Goal: Task Accomplishment & Management: Use online tool/utility

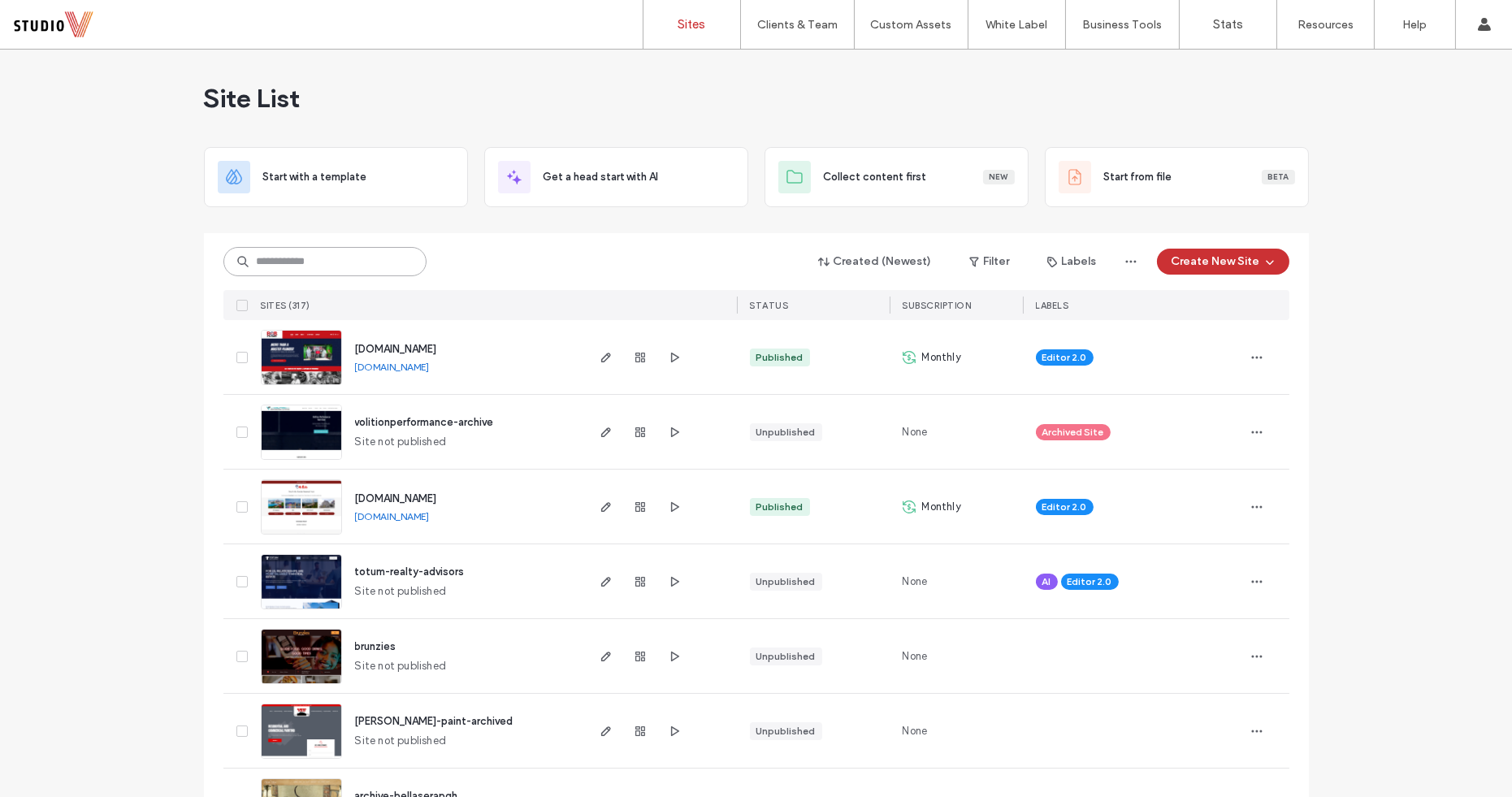
click at [299, 274] on input at bounding box center [326, 261] width 203 height 29
type input "******"
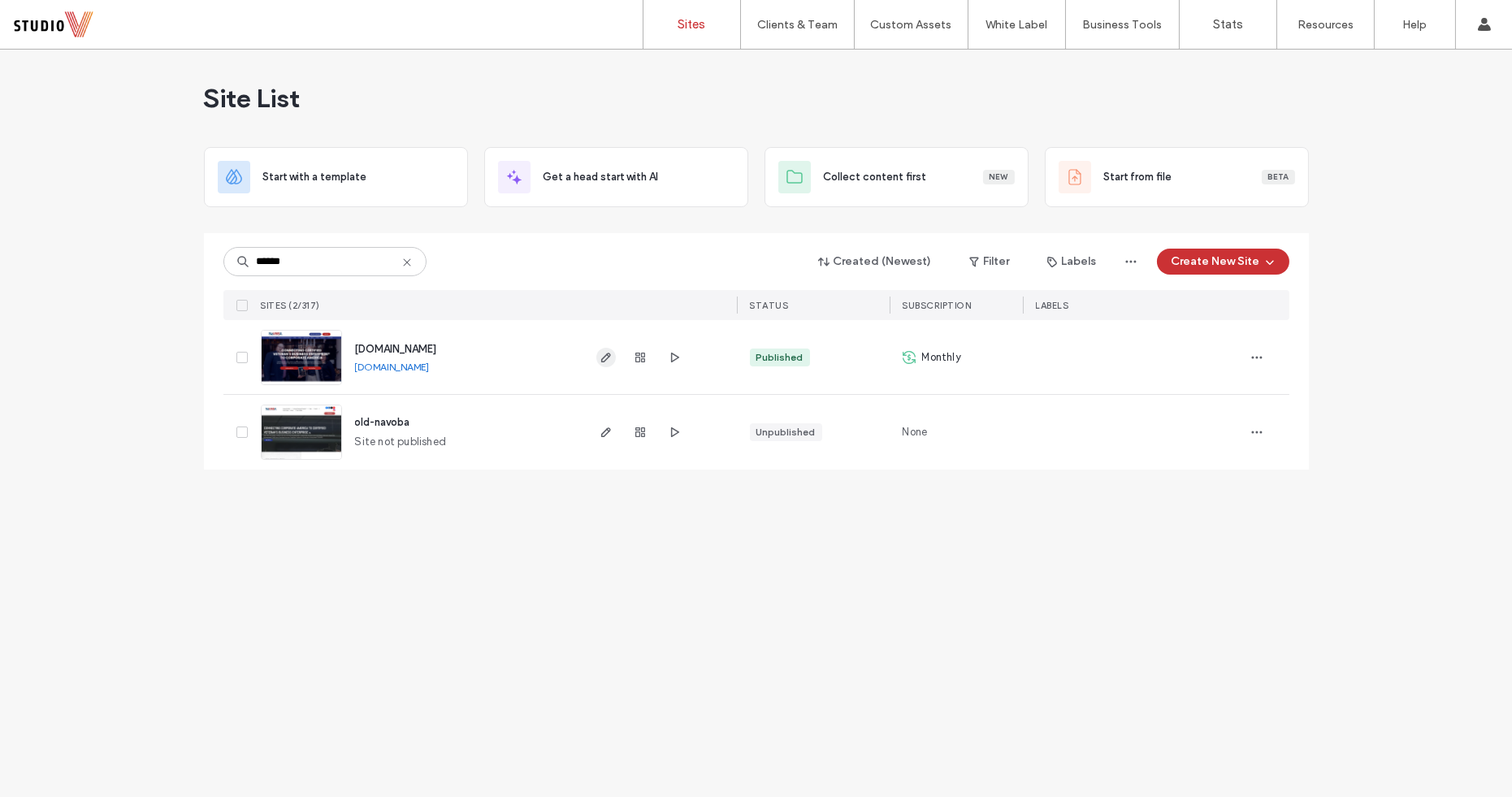
click at [601, 352] on icon "button" at bounding box center [606, 357] width 13 height 13
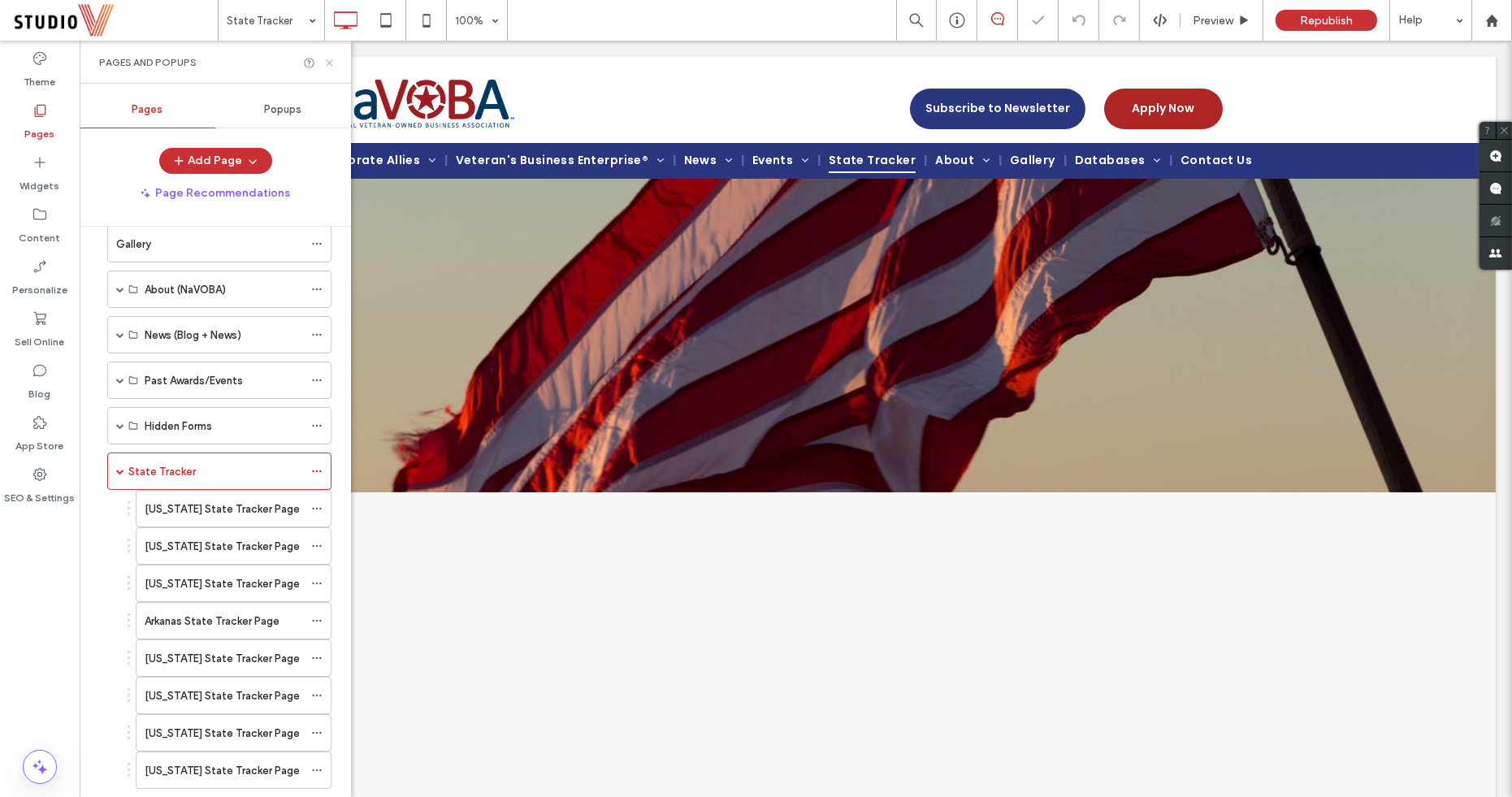
click at [329, 61] on icon at bounding box center [329, 63] width 12 height 12
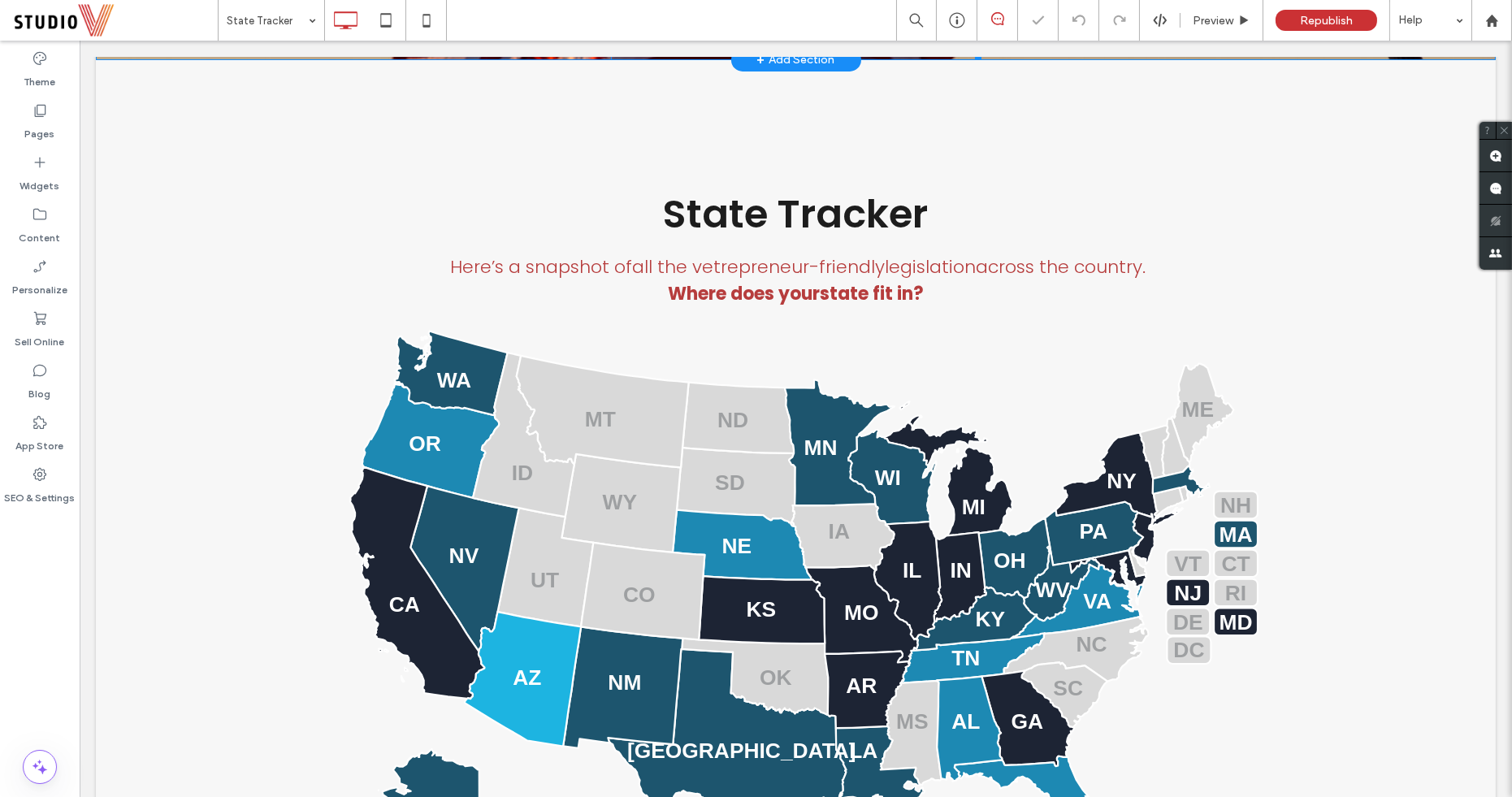
scroll to position [442, 0]
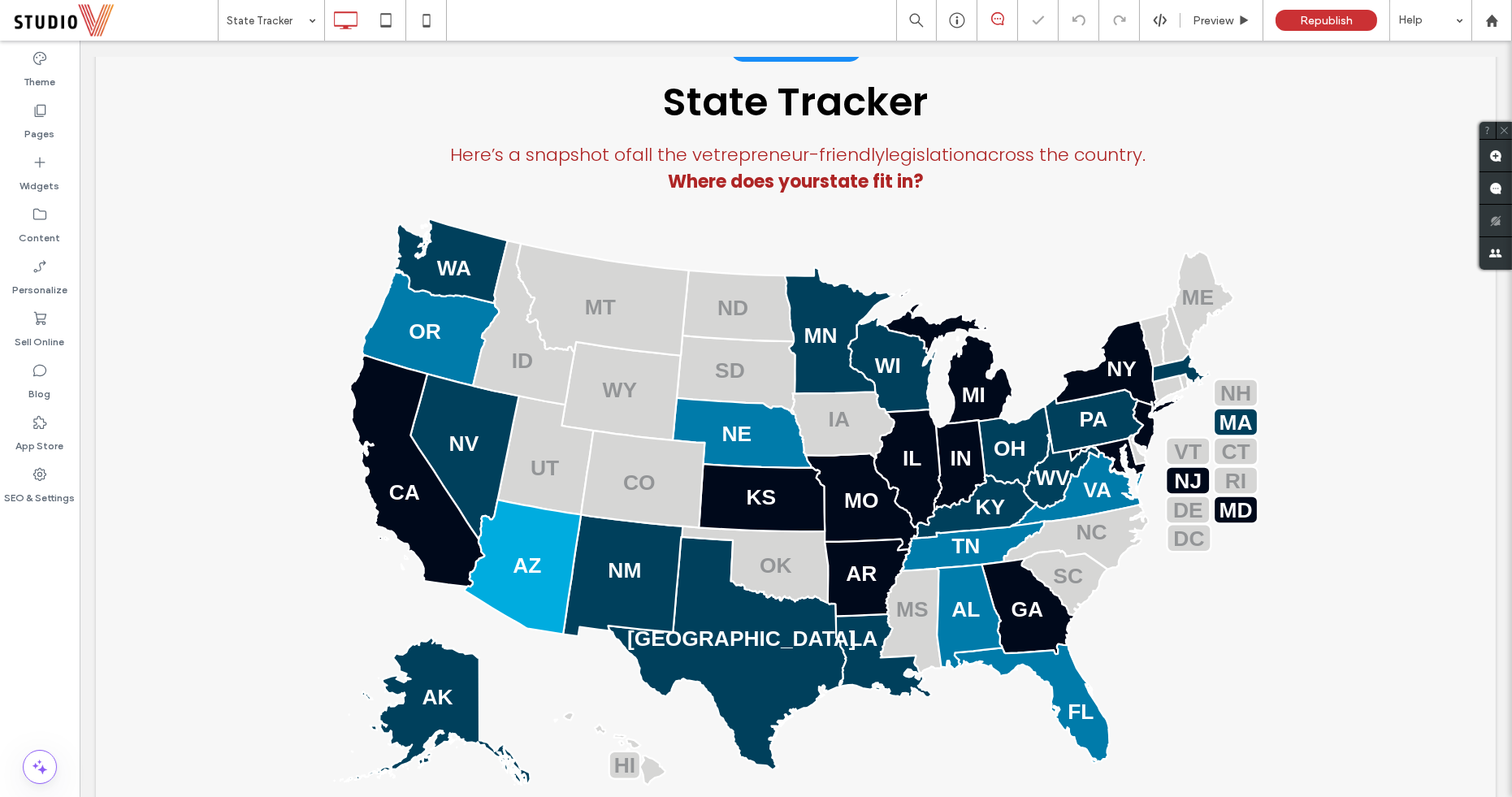
click at [308, 205] on span at bounding box center [308, 205] width 0 height 0
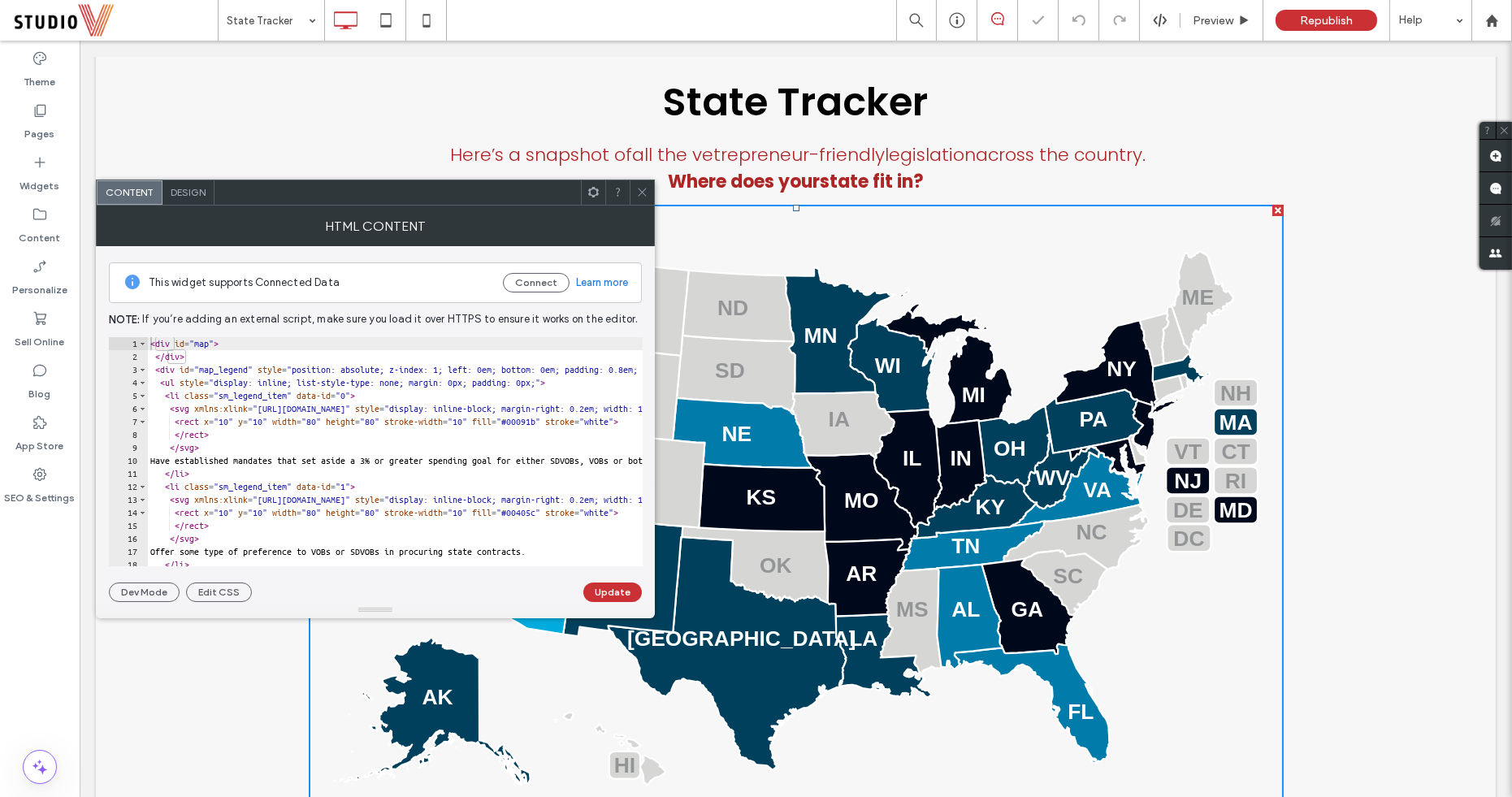
click at [389, 379] on div "< div id = "map" > </ div > < div id = "map_legend" style = "position: absolute…" at bounding box center [808, 465] width 1322 height 256
drag, startPoint x: 389, startPoint y: 379, endPoint x: 281, endPoint y: 379, distance: 108.0
click at [281, 379] on div "< div id = "map" > </ div > < div id = "map_legend" style = "position: absolute…" at bounding box center [808, 465] width 1322 height 256
type textarea "**********"
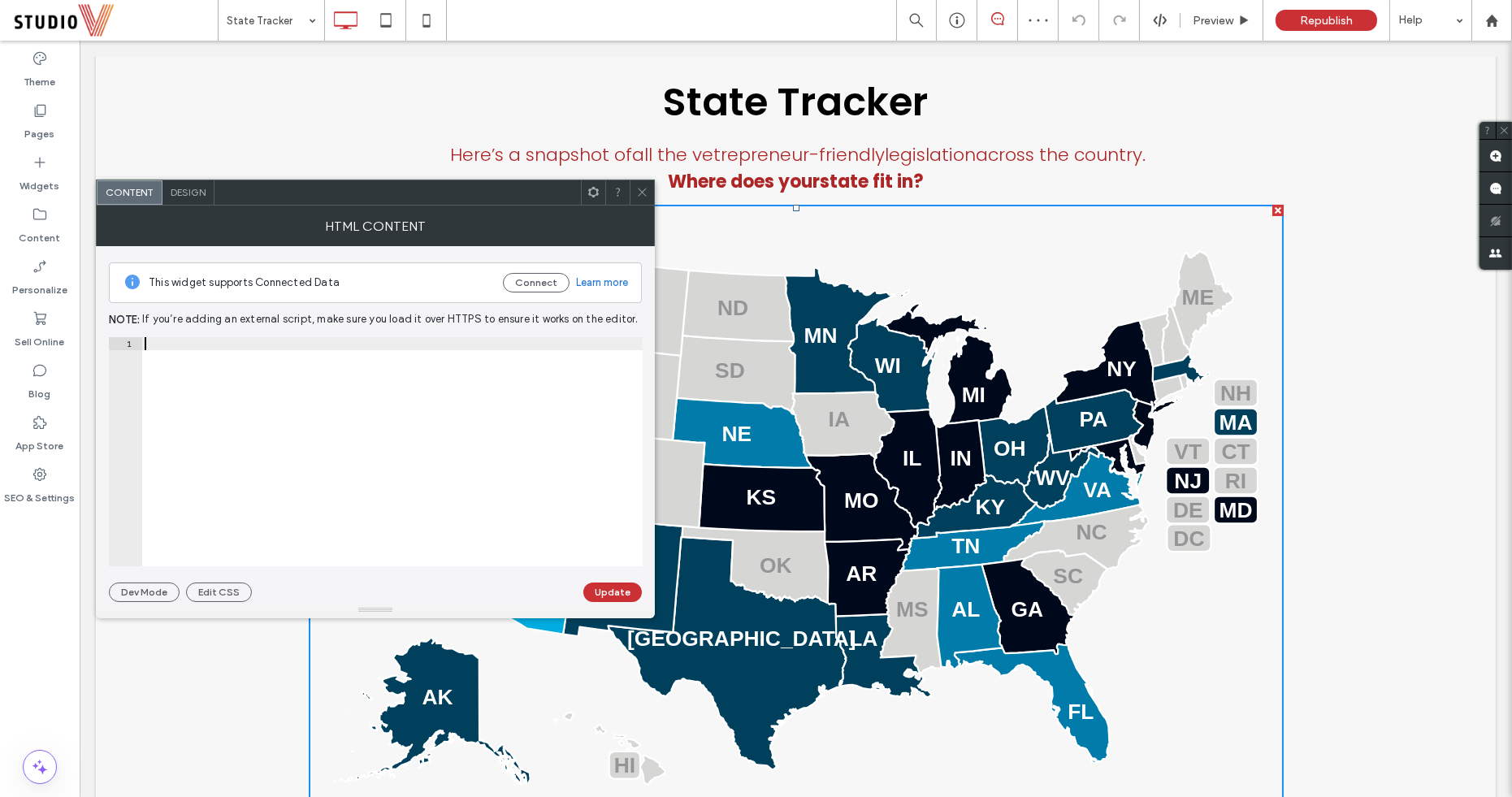
click at [306, 466] on div at bounding box center [392, 465] width 501 height 256
click at [636, 195] on icon at bounding box center [642, 192] width 12 height 12
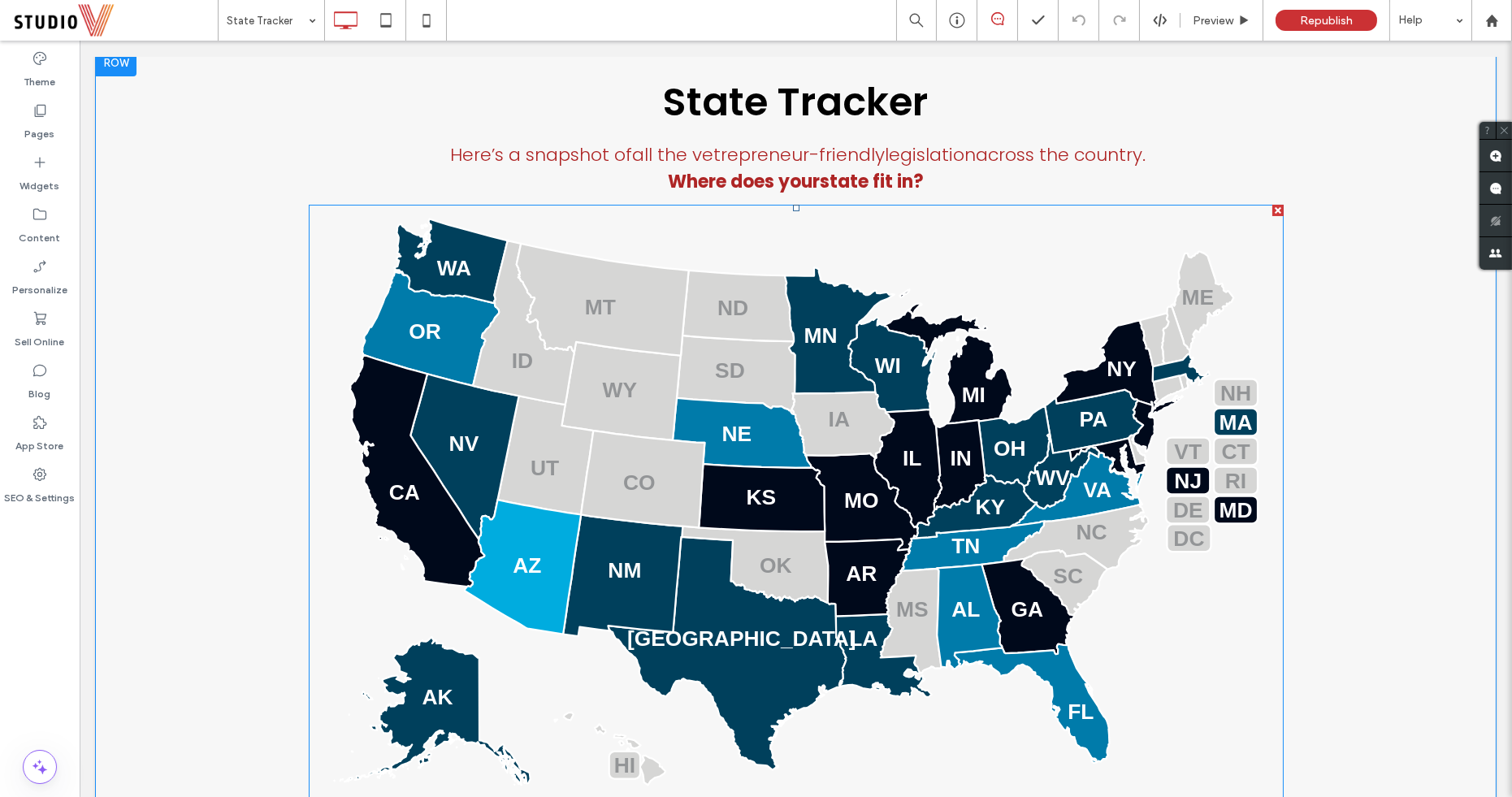
click at [368, 356] on span at bounding box center [796, 571] width 975 height 734
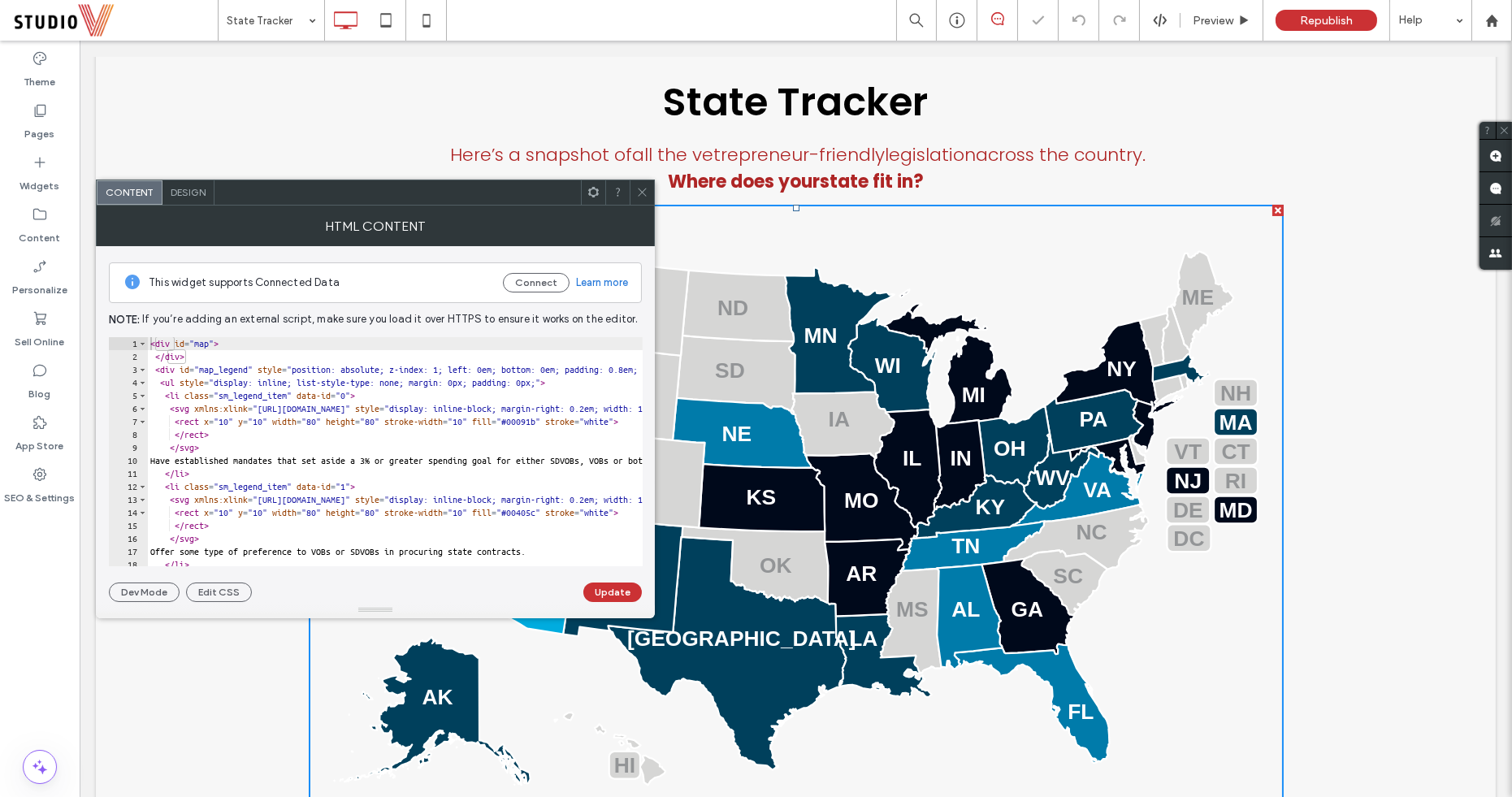
click at [642, 186] on icon at bounding box center [642, 192] width 12 height 12
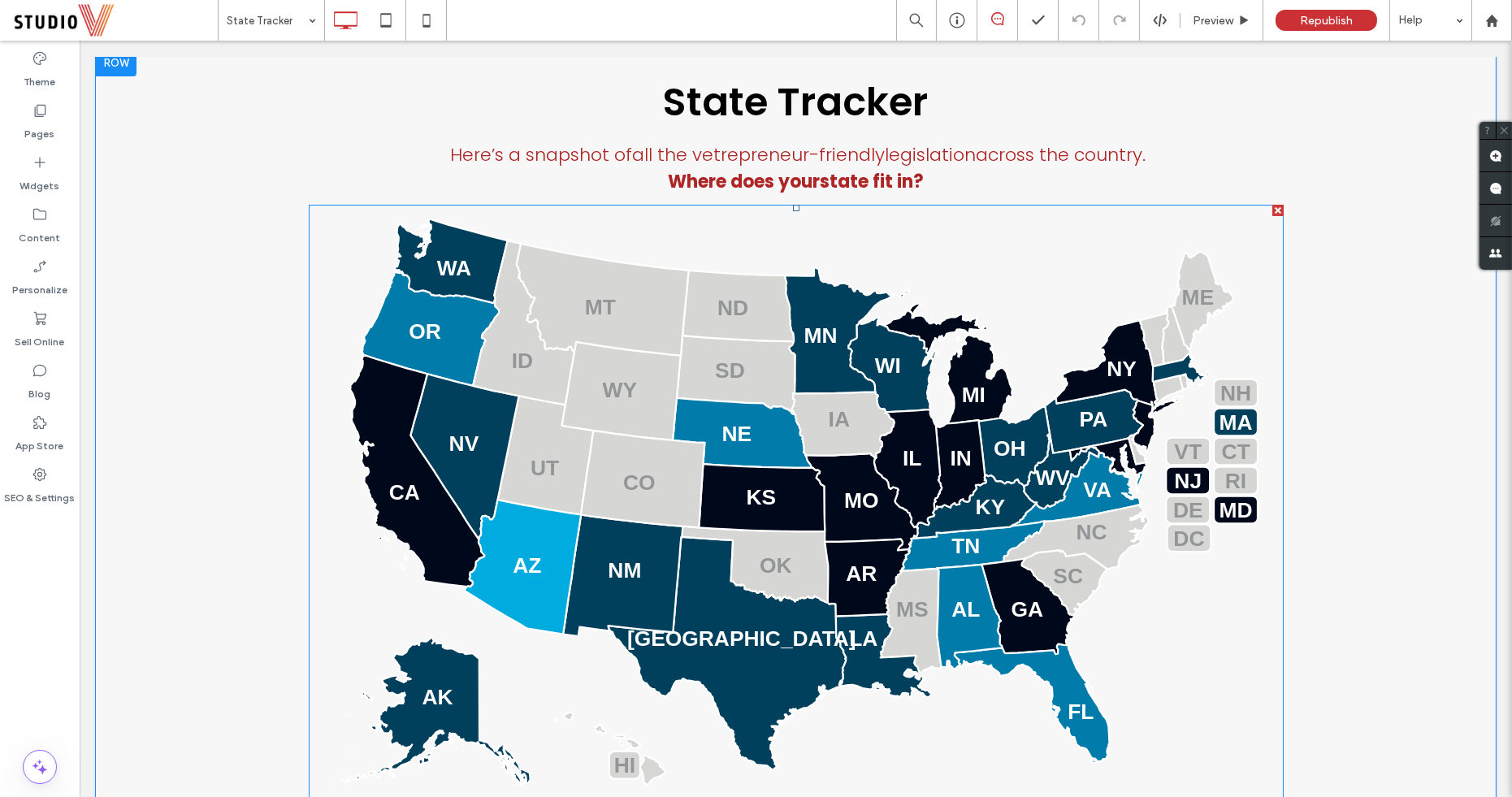
click at [738, 322] on span at bounding box center [796, 571] width 975 height 734
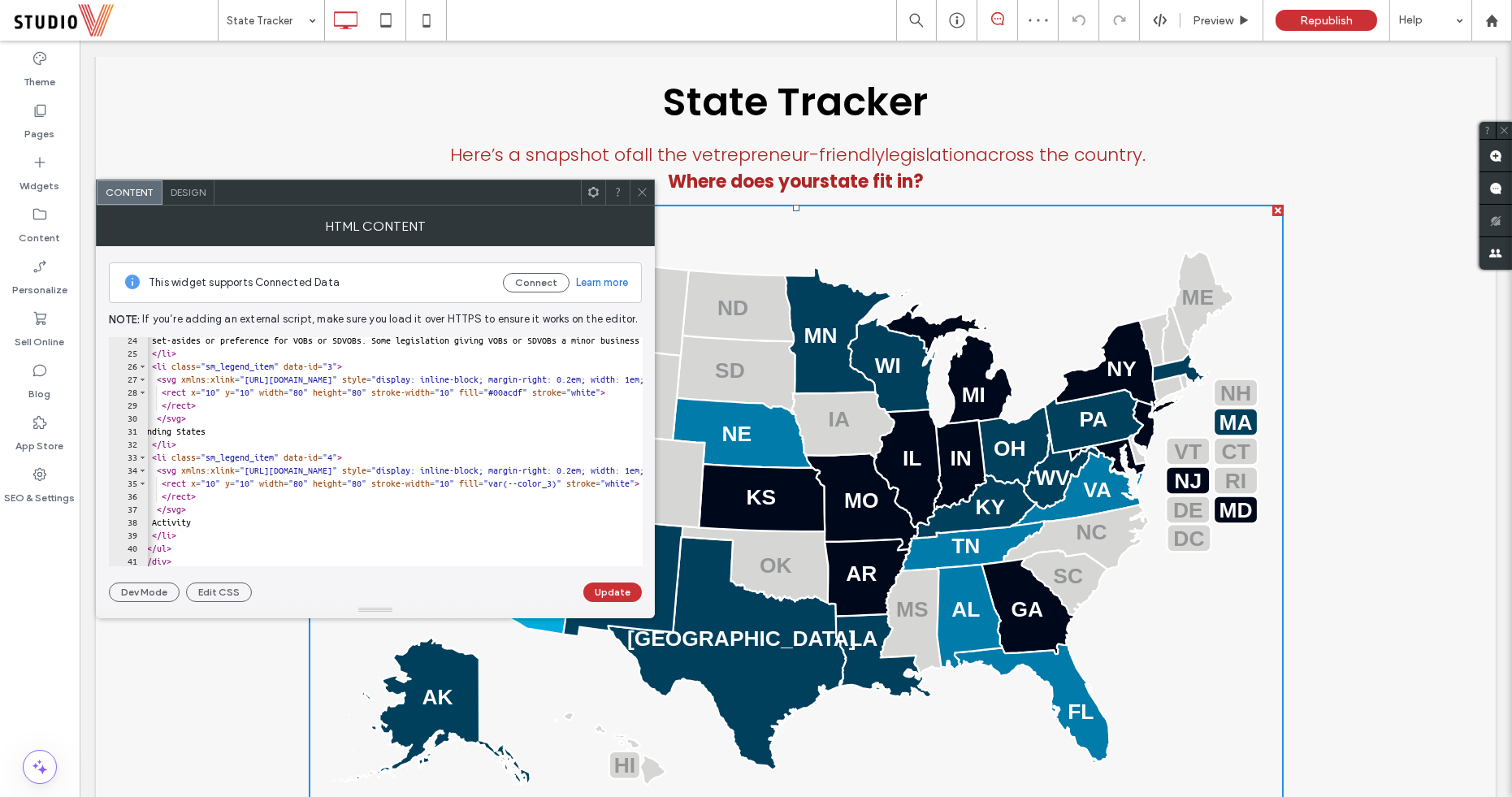
scroll to position [0, 11]
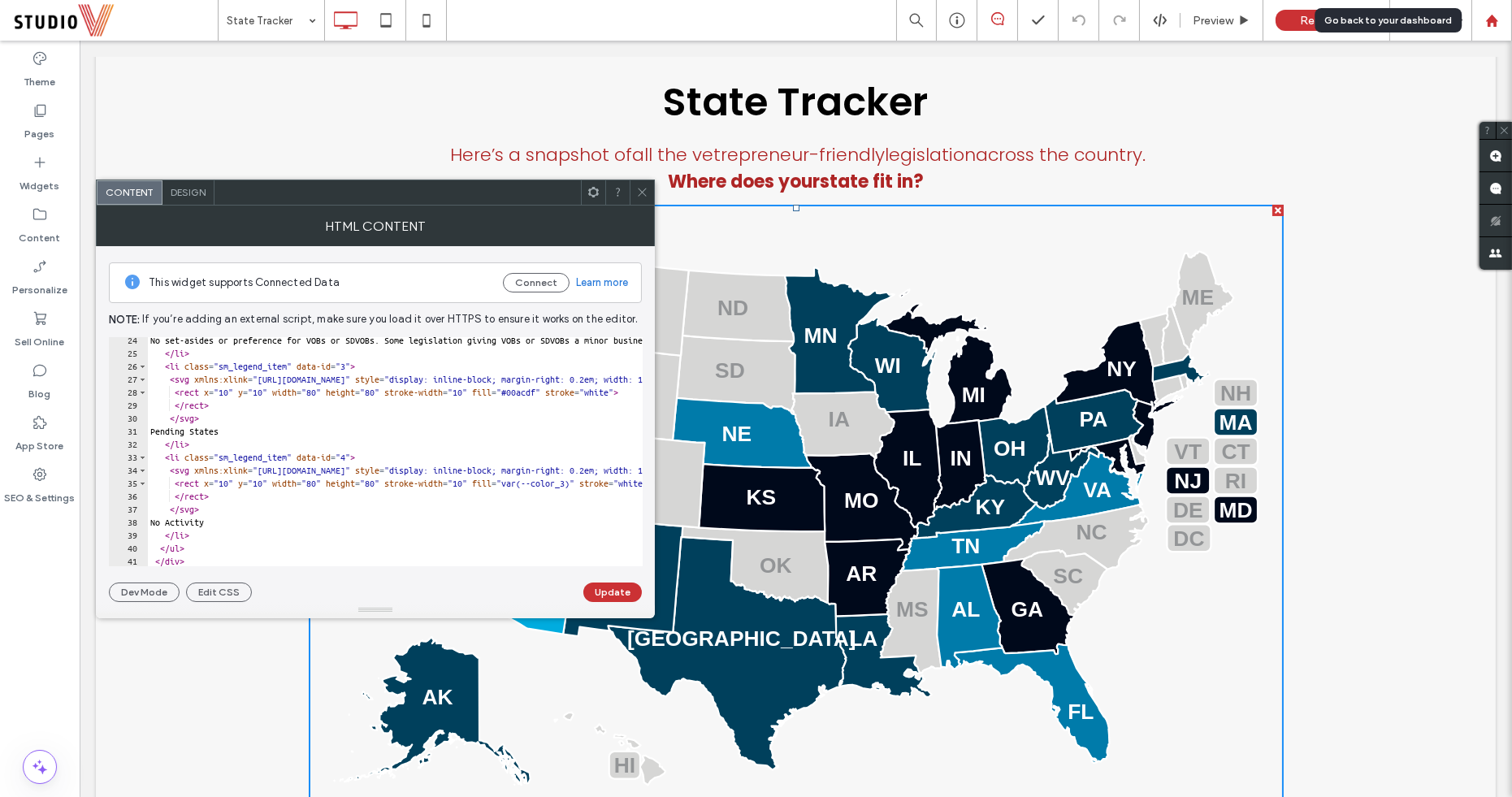
click at [1487, 14] on icon at bounding box center [1492, 20] width 14 height 14
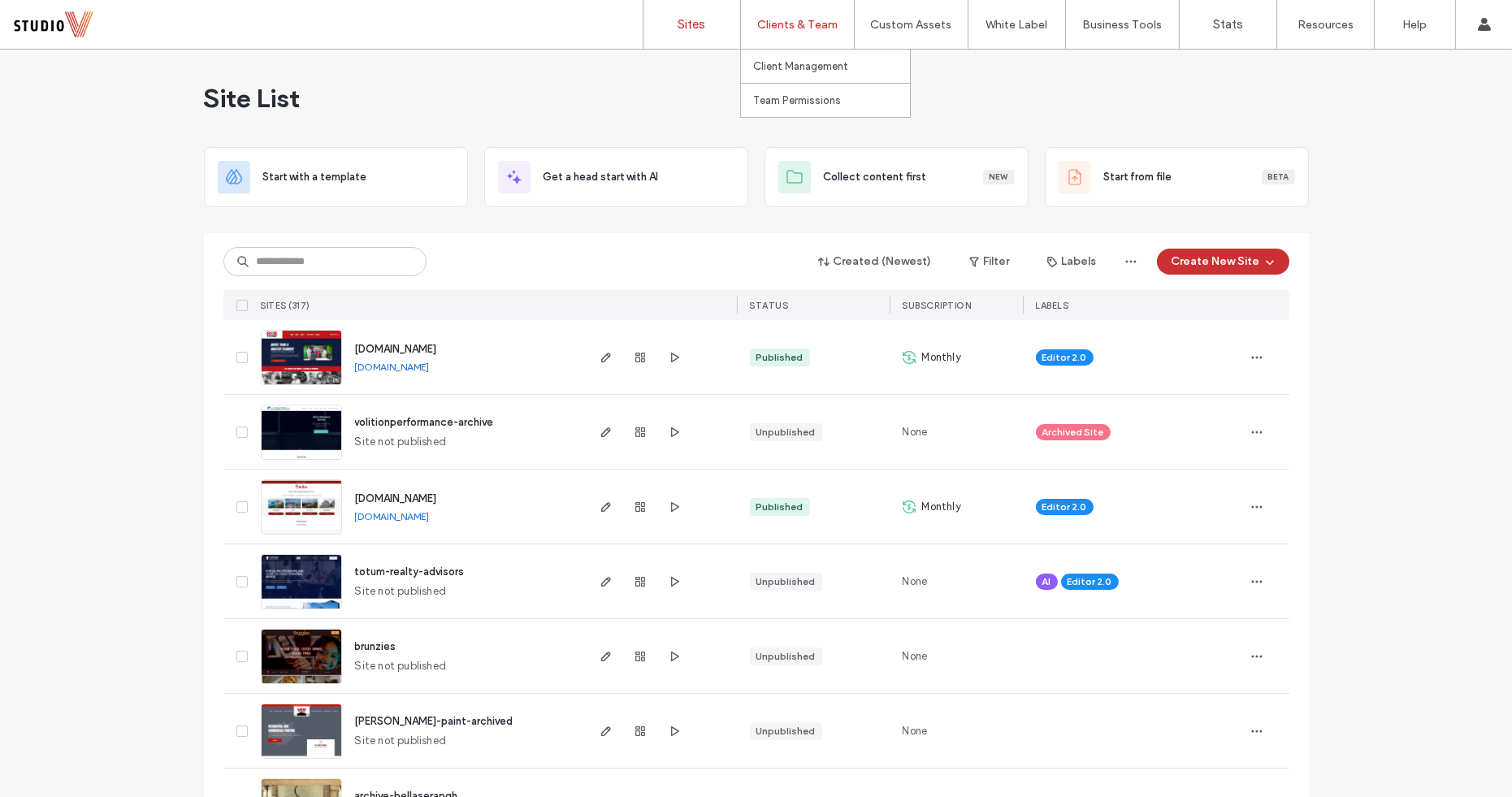
click at [794, 25] on label "Clients & Team" at bounding box center [797, 24] width 81 height 14
click at [797, 107] on label "Team Permissions" at bounding box center [797, 100] width 88 height 12
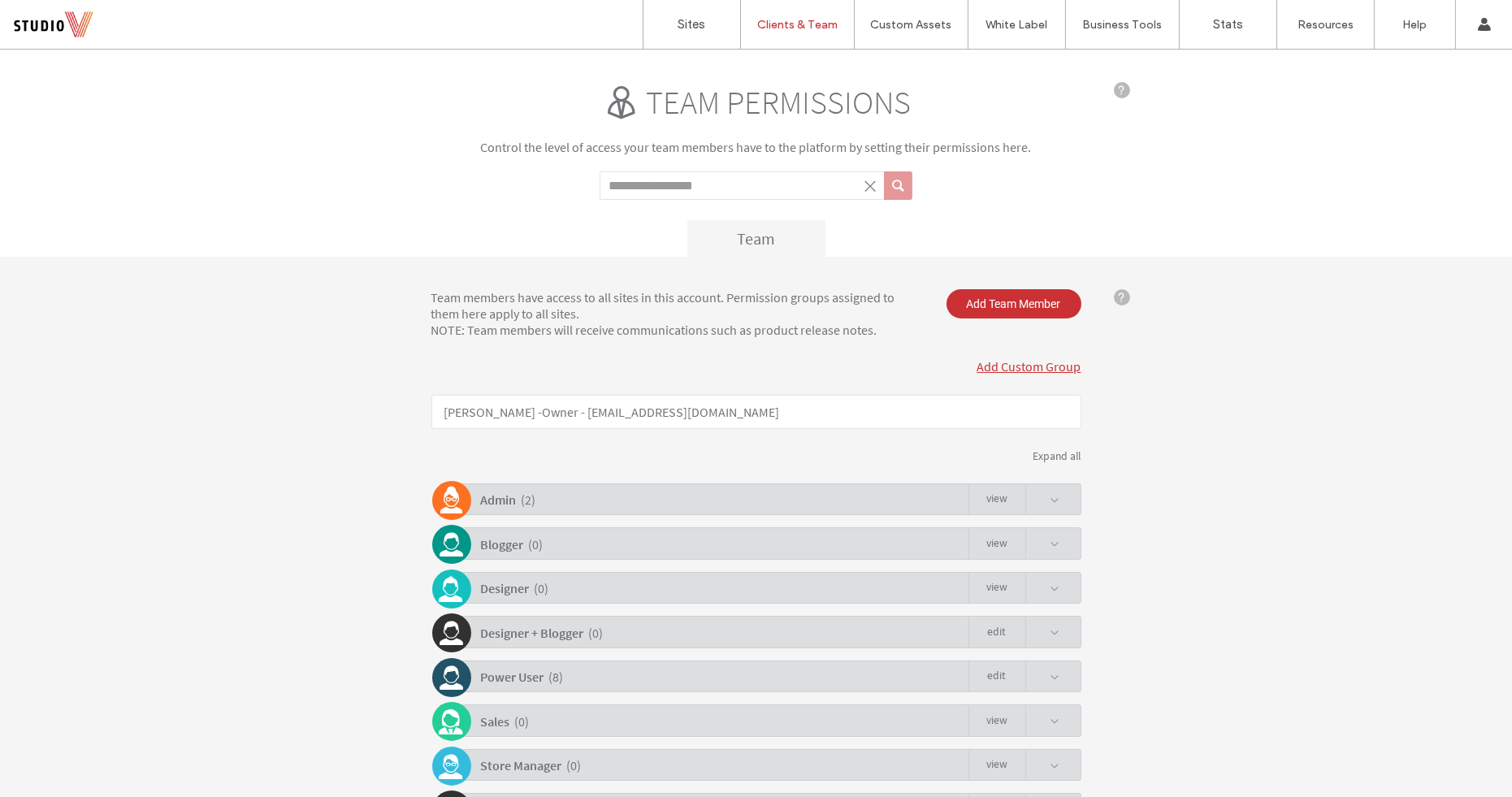
scroll to position [99, 0]
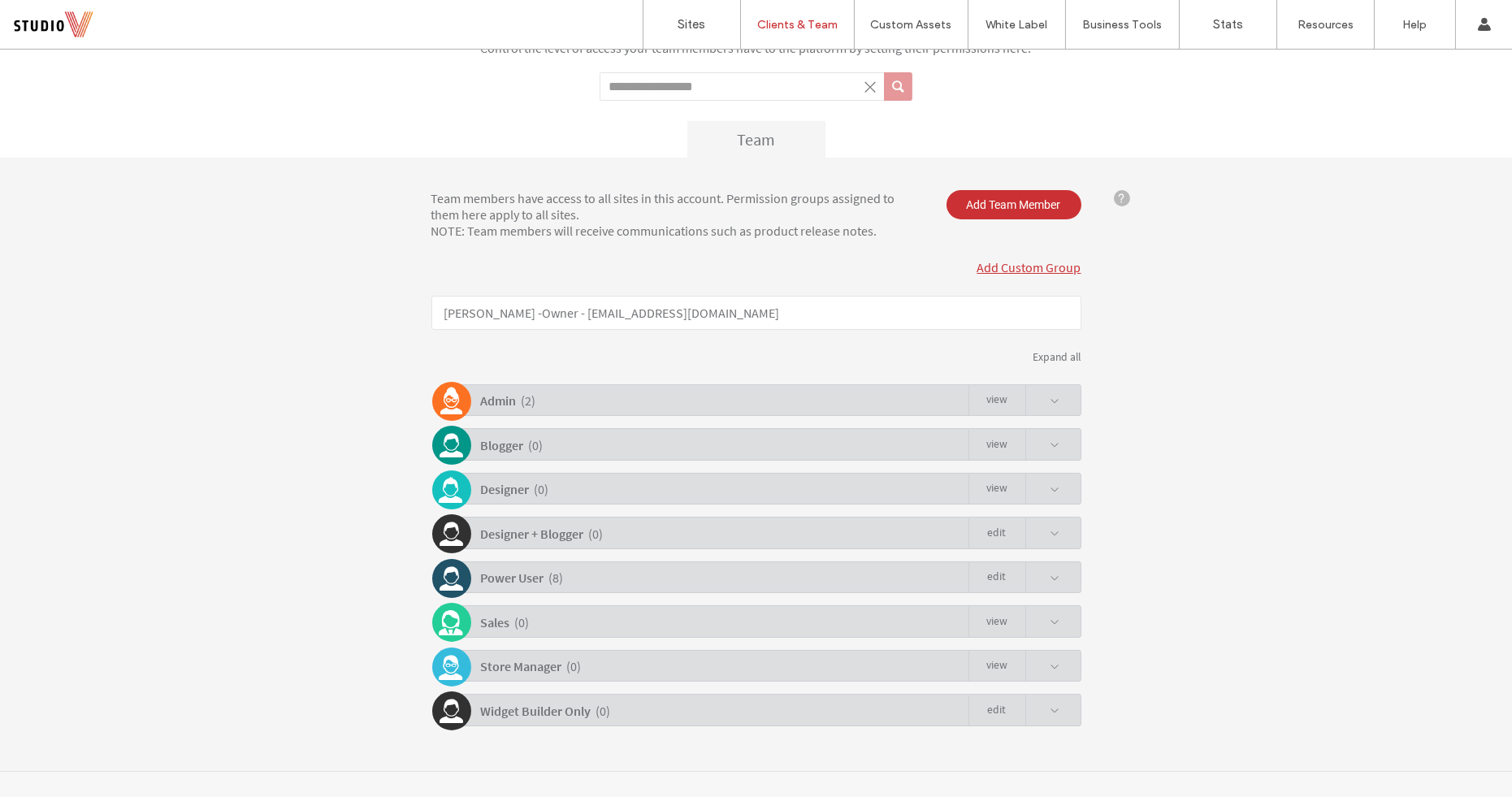
click at [665, 401] on div "Admin ( 2 ) view" at bounding box center [760, 400] width 642 height 32
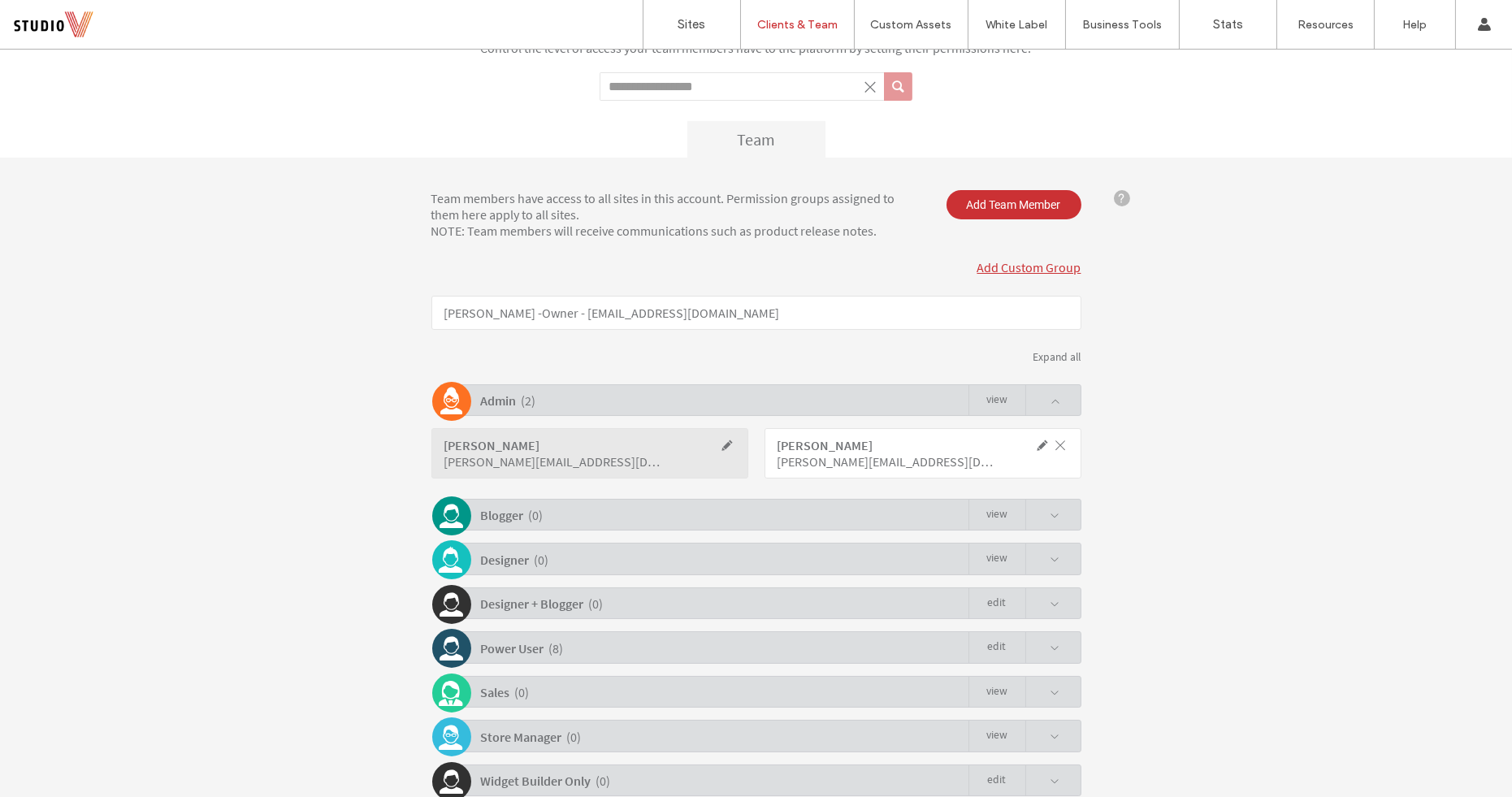
scroll to position [169, 0]
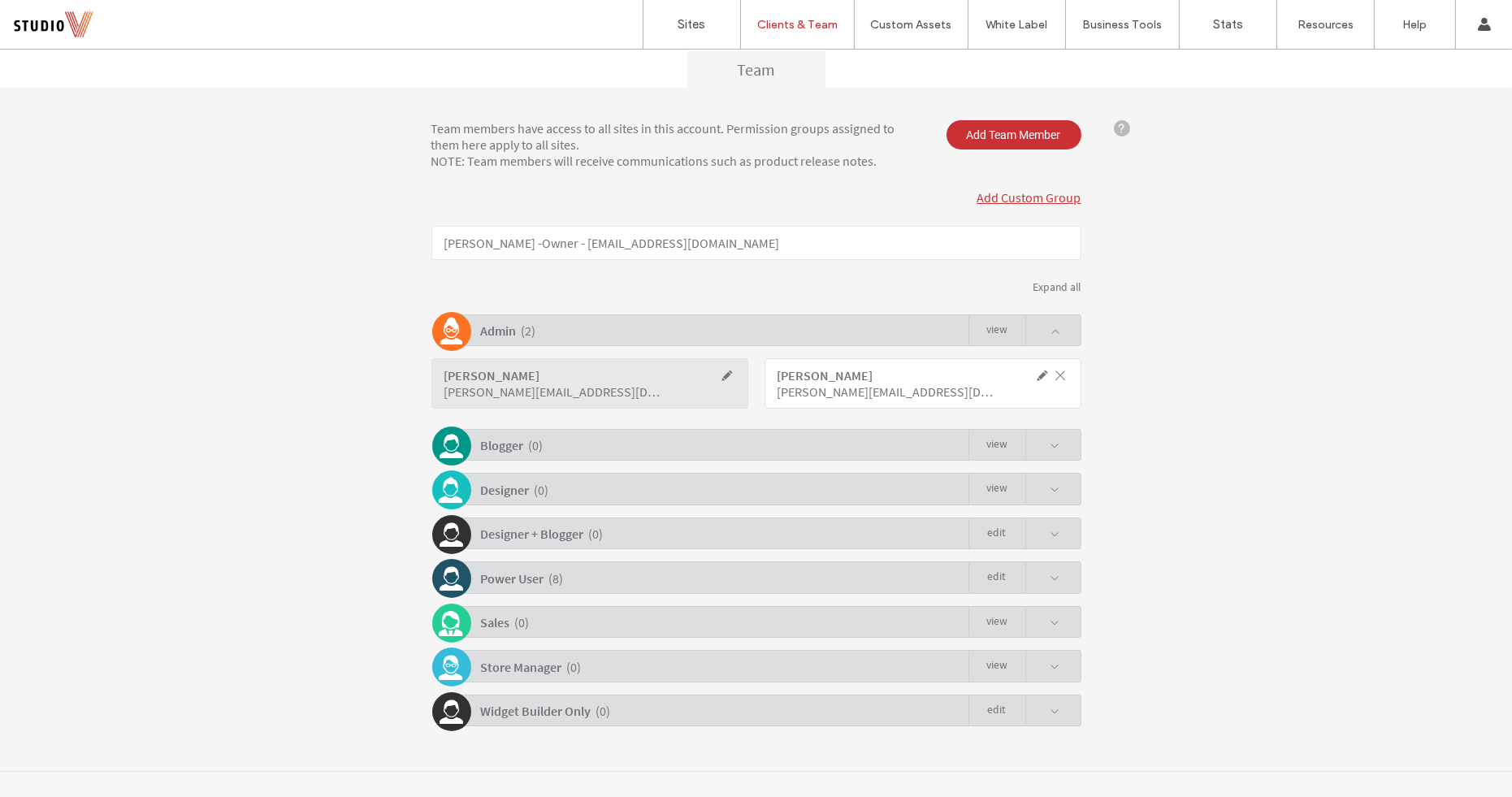
click at [693, 573] on div "Power User ( 8 ) Edit" at bounding box center [760, 577] width 642 height 32
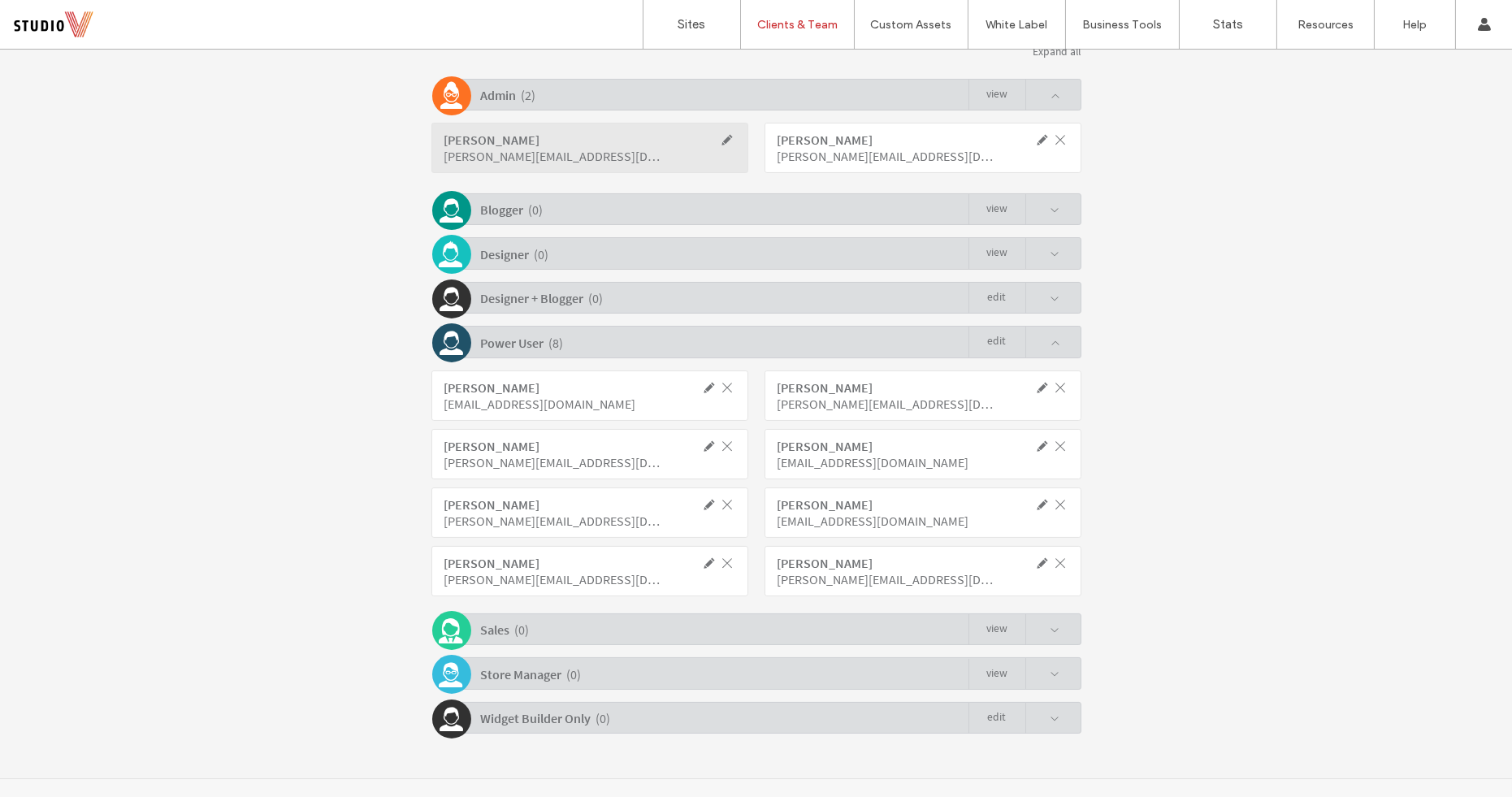
scroll to position [410, 0]
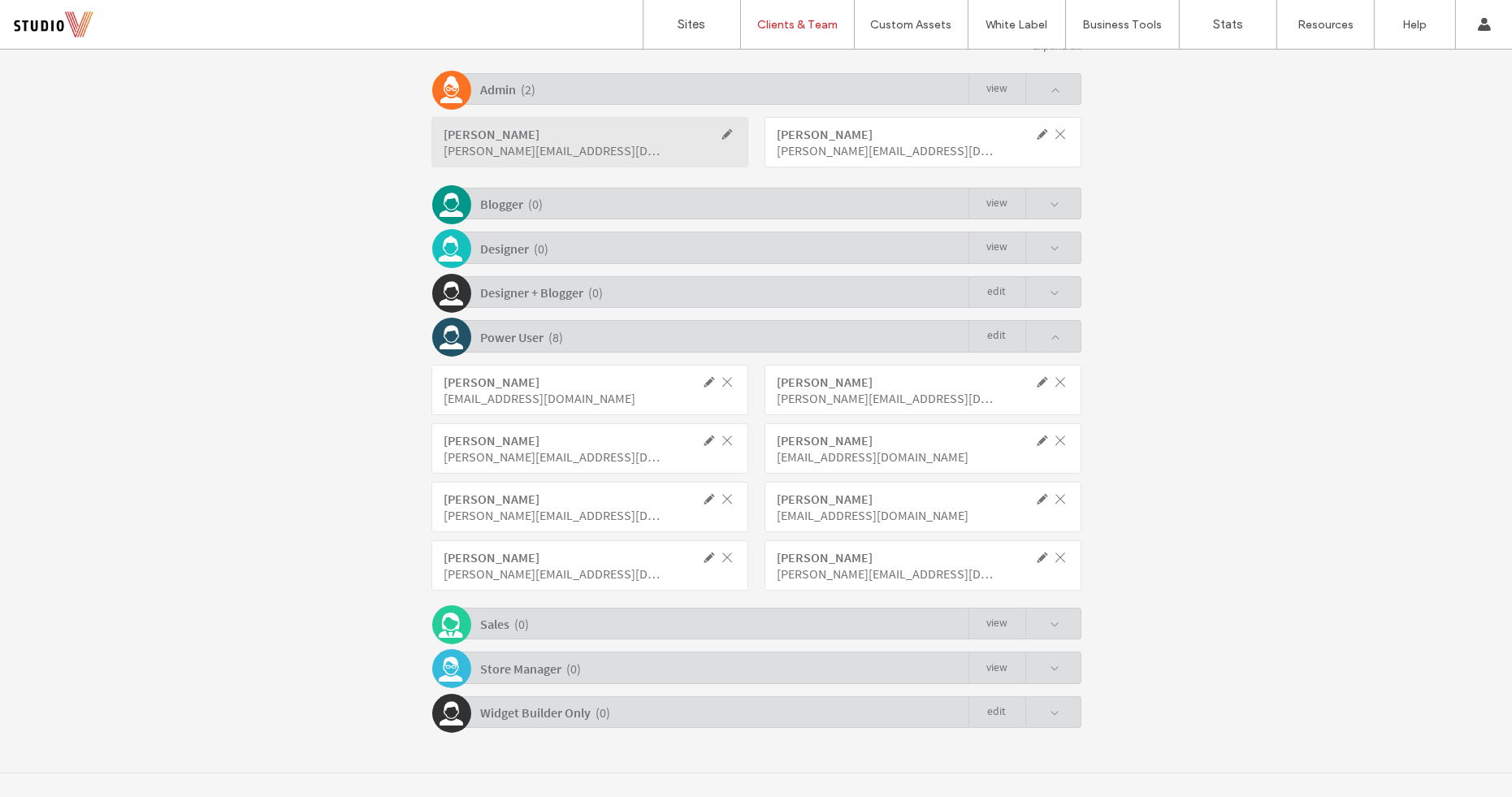
click span
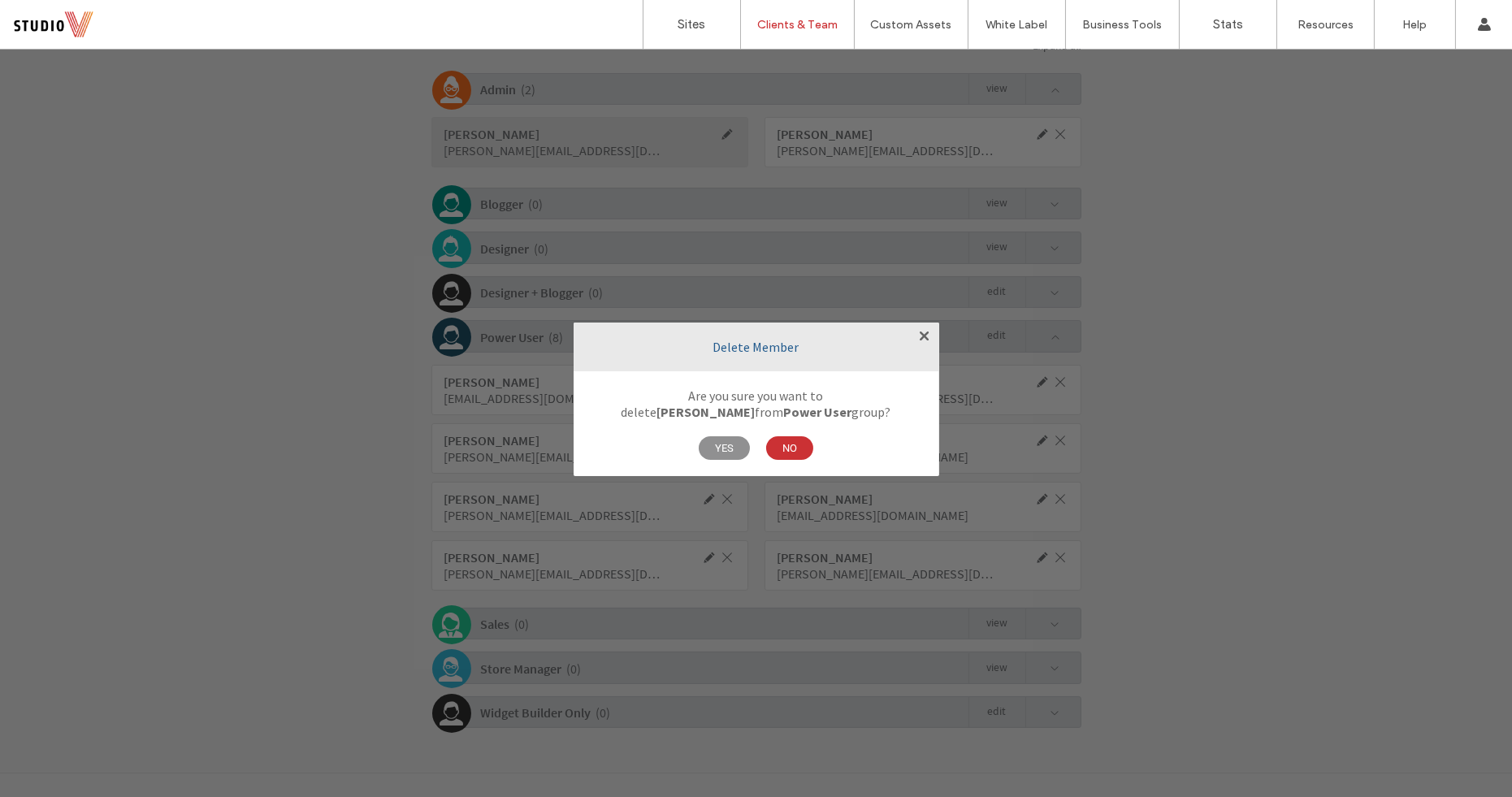
click at [722, 447] on span "YES" at bounding box center [724, 448] width 51 height 24
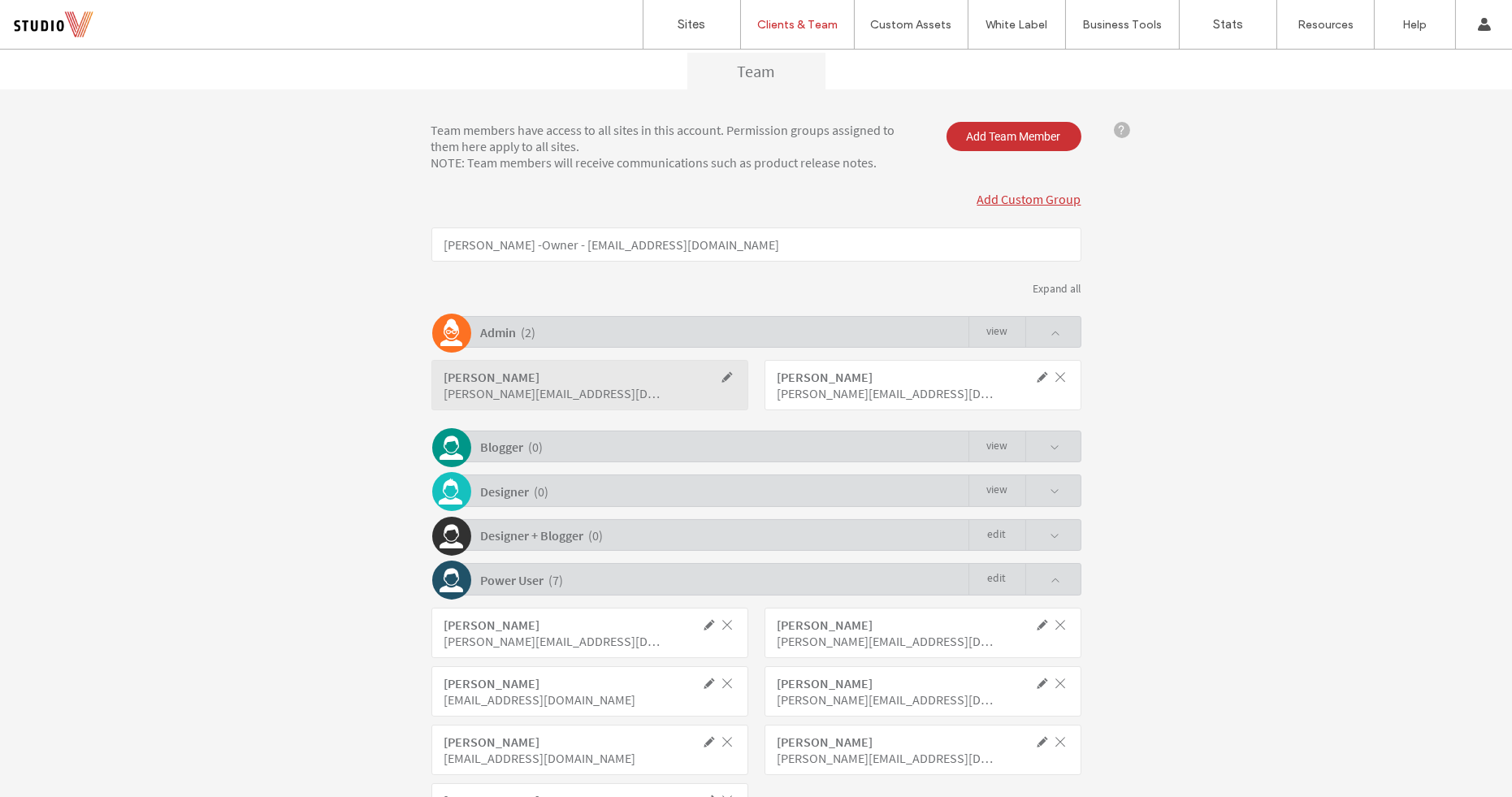
scroll to position [167, 0]
click p "Chris Vendilli - Owner - info@vendilli.com"
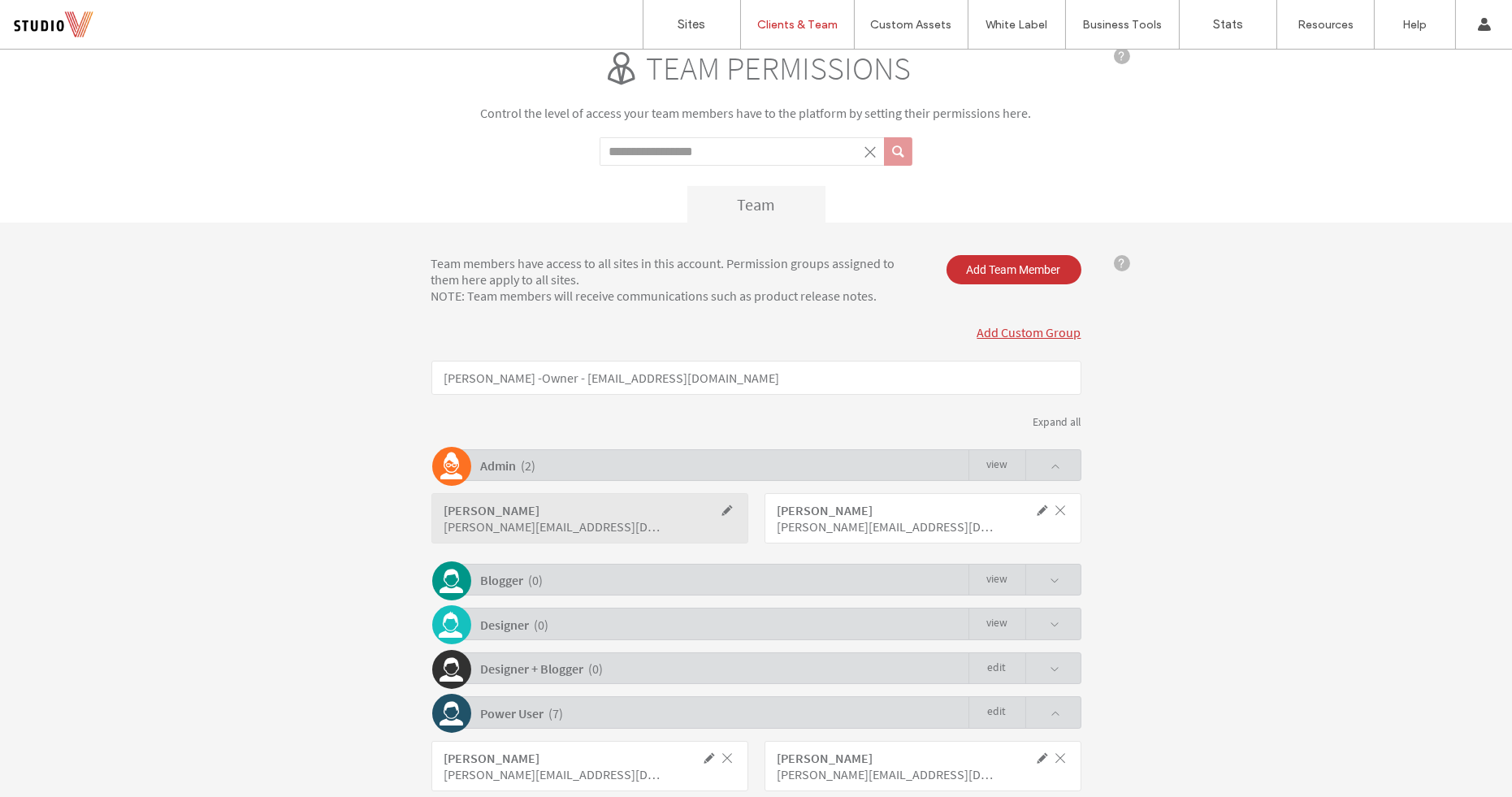
scroll to position [33, 0]
click div "Team members have access to all sites in this account. Permission groups assign…"
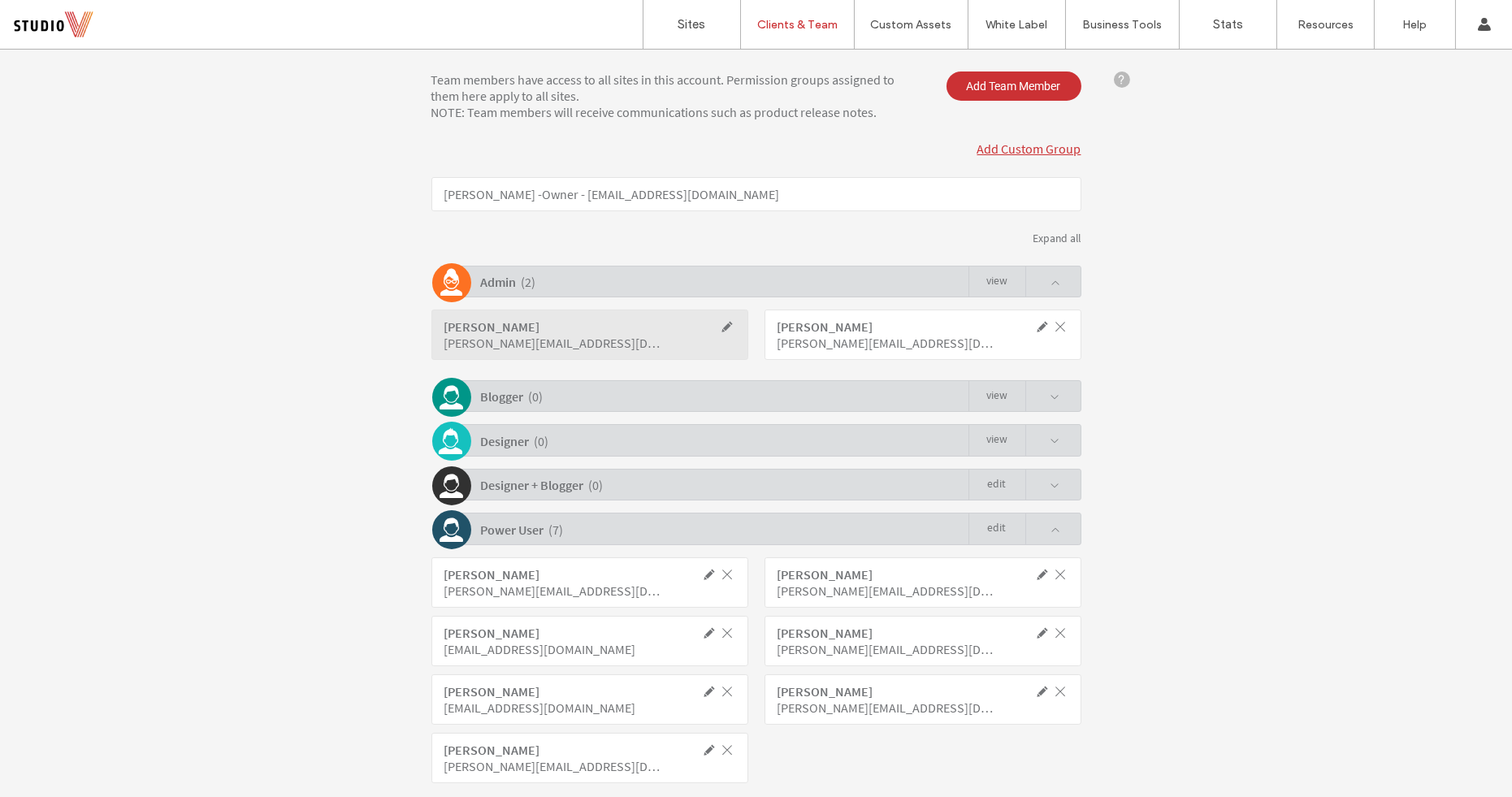
scroll to position [0, 0]
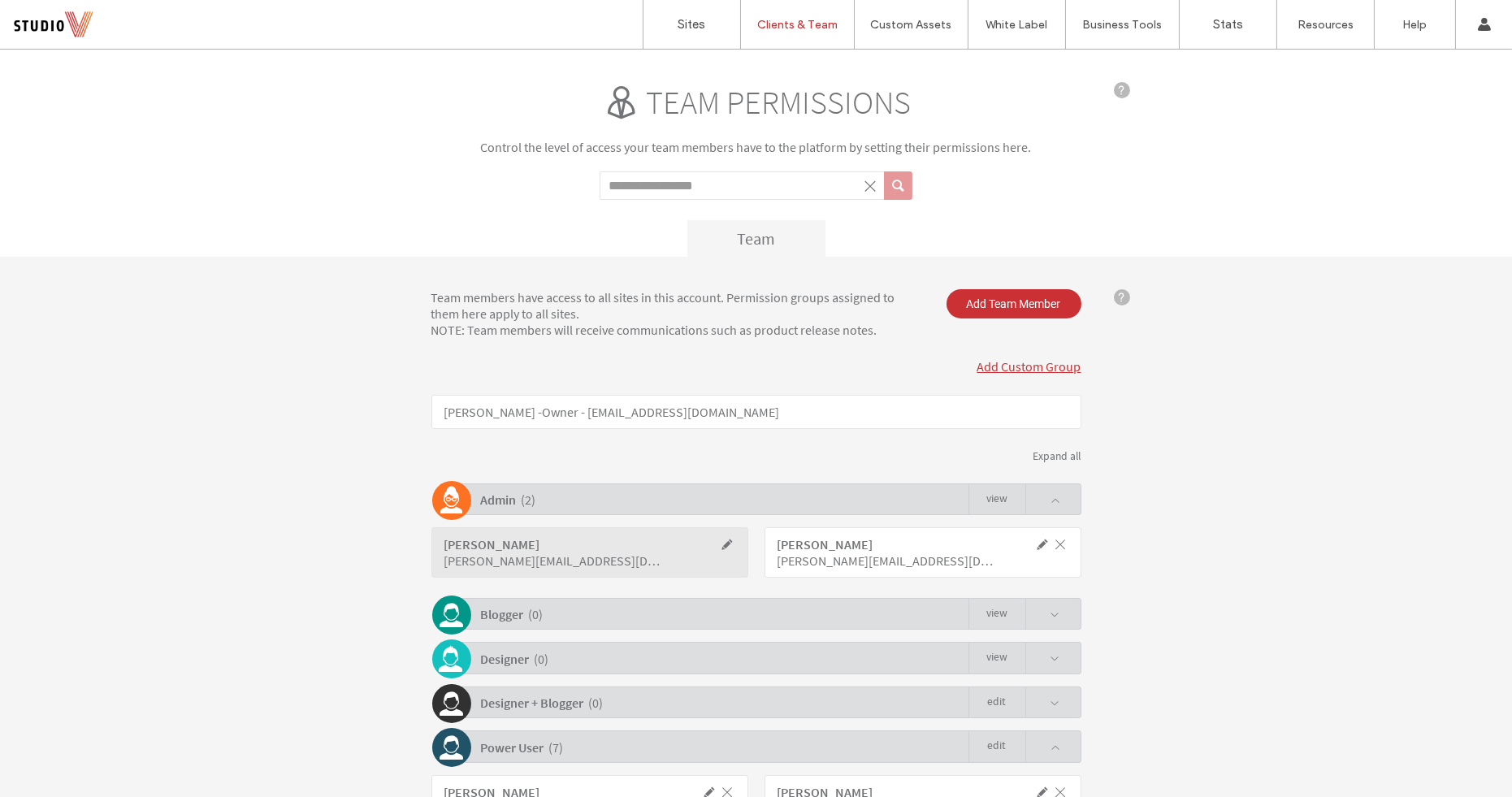
click at [49, 18] on div at bounding box center [104, 24] width 185 height 26
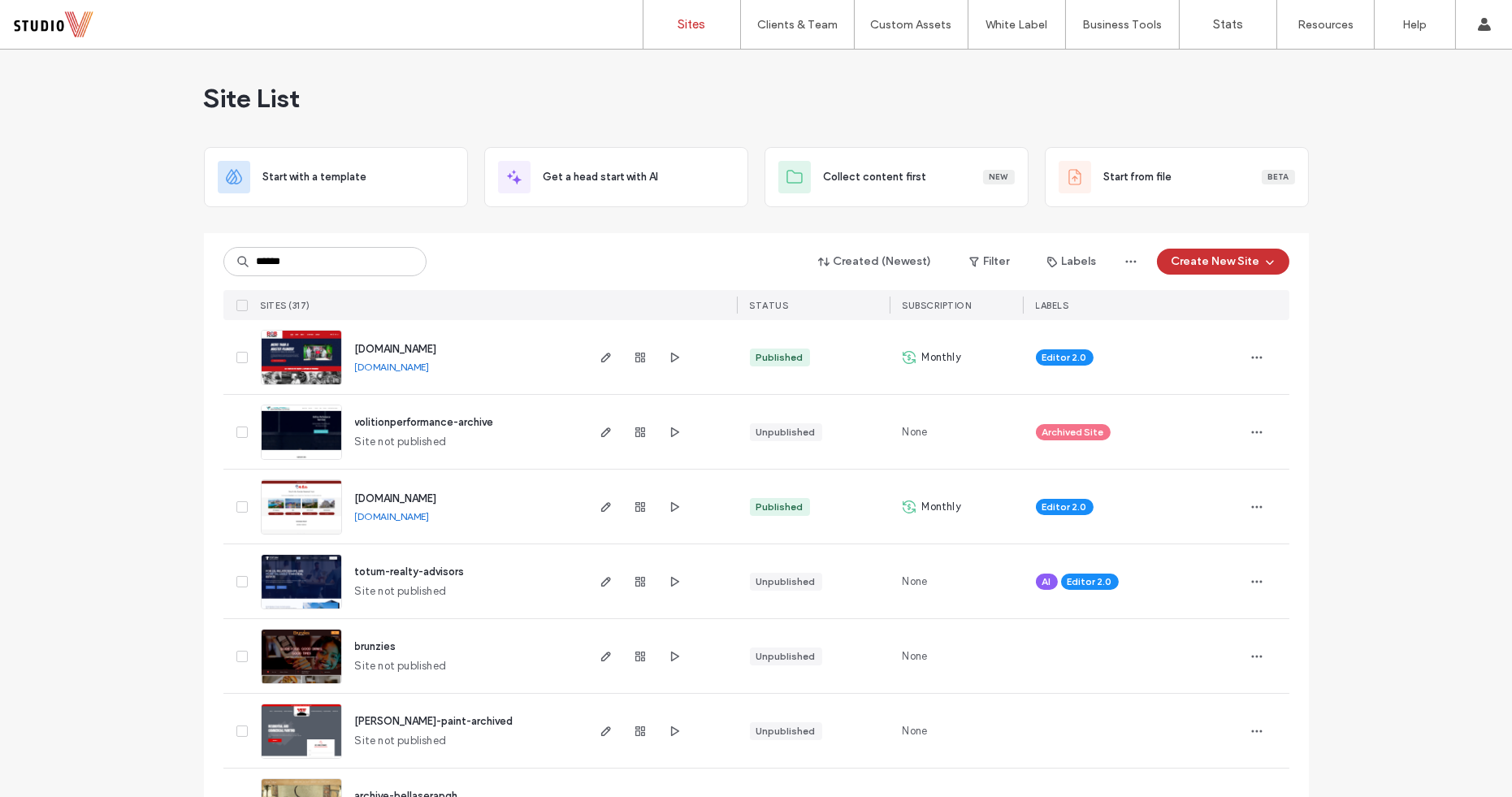
type input "******"
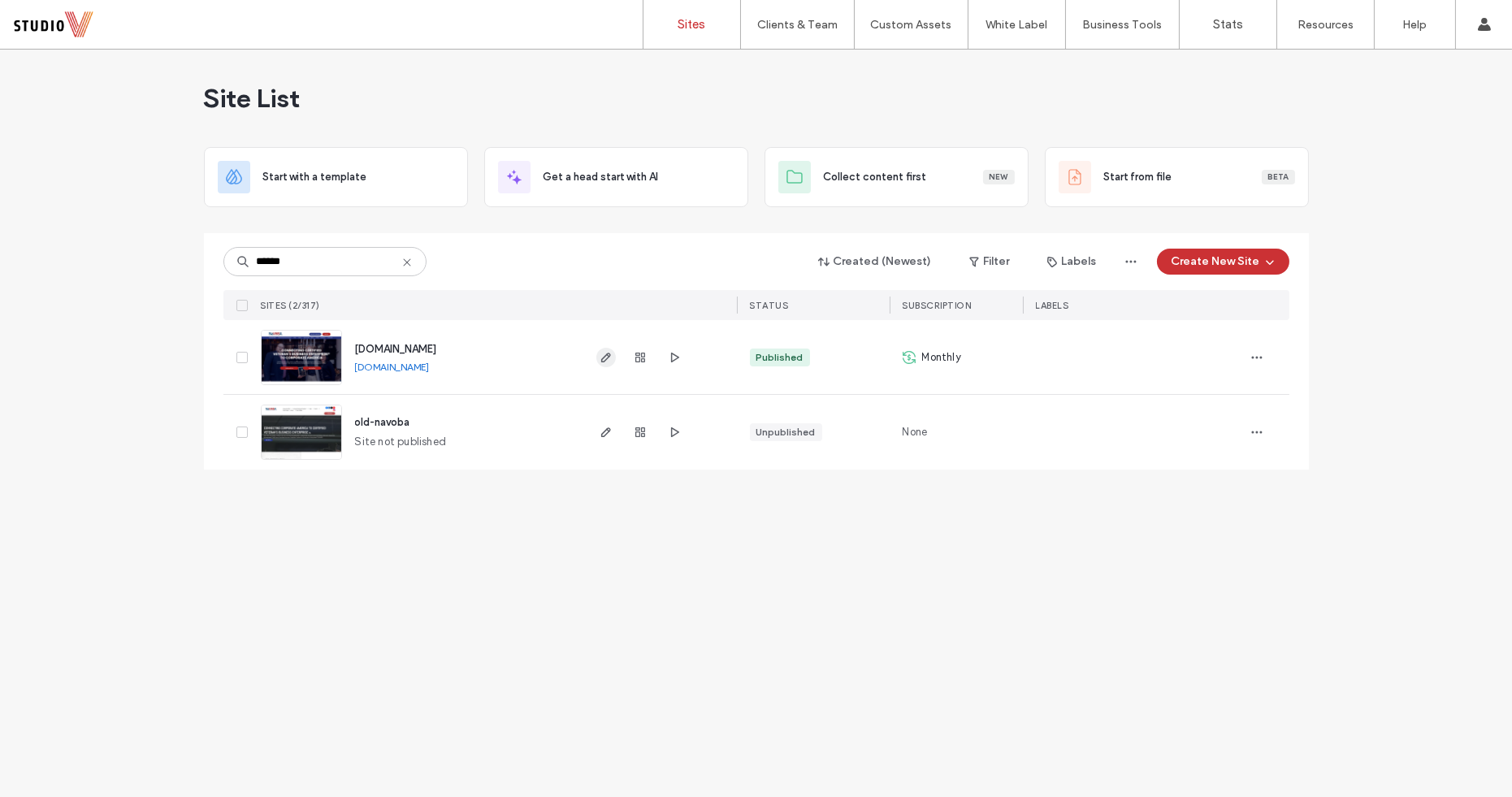
click at [610, 361] on icon "button" at bounding box center [606, 357] width 13 height 13
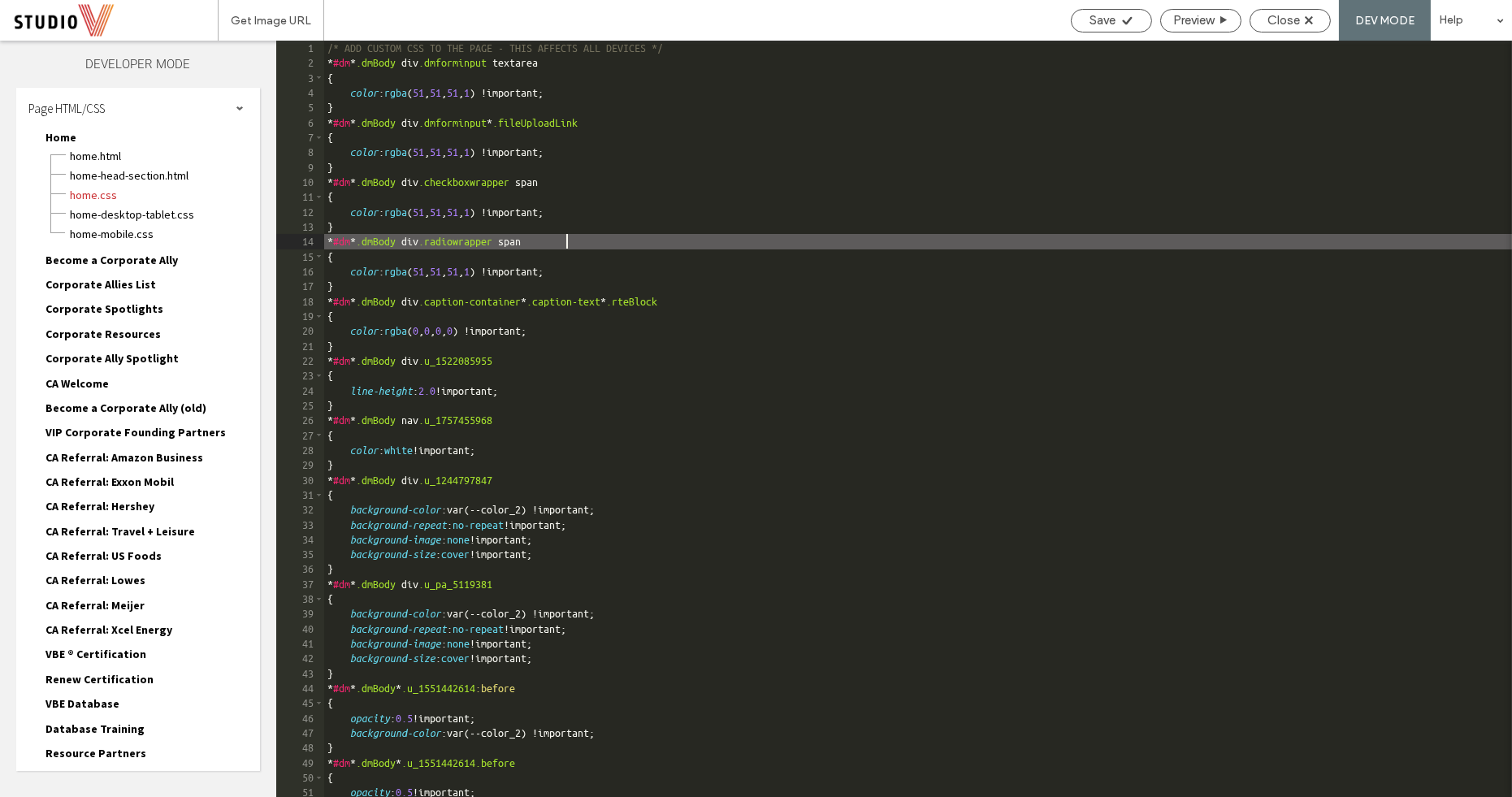
drag, startPoint x: 568, startPoint y: 245, endPoint x: 463, endPoint y: 242, distance: 105.0
click at [463, 242] on div "/* ADD CUSTOM CSS TO THE PAGE - THIS AFFECTS ALL DEVICES */ * #dm * .dmBody div…" at bounding box center [1055, 434] width 1464 height 786
click at [1047, 20] on div "Get Image URL Save Preview Close DEV MODE Help" at bounding box center [865, 20] width 1294 height 41
click at [90, 198] on span "Home.css" at bounding box center [164, 195] width 191 height 16
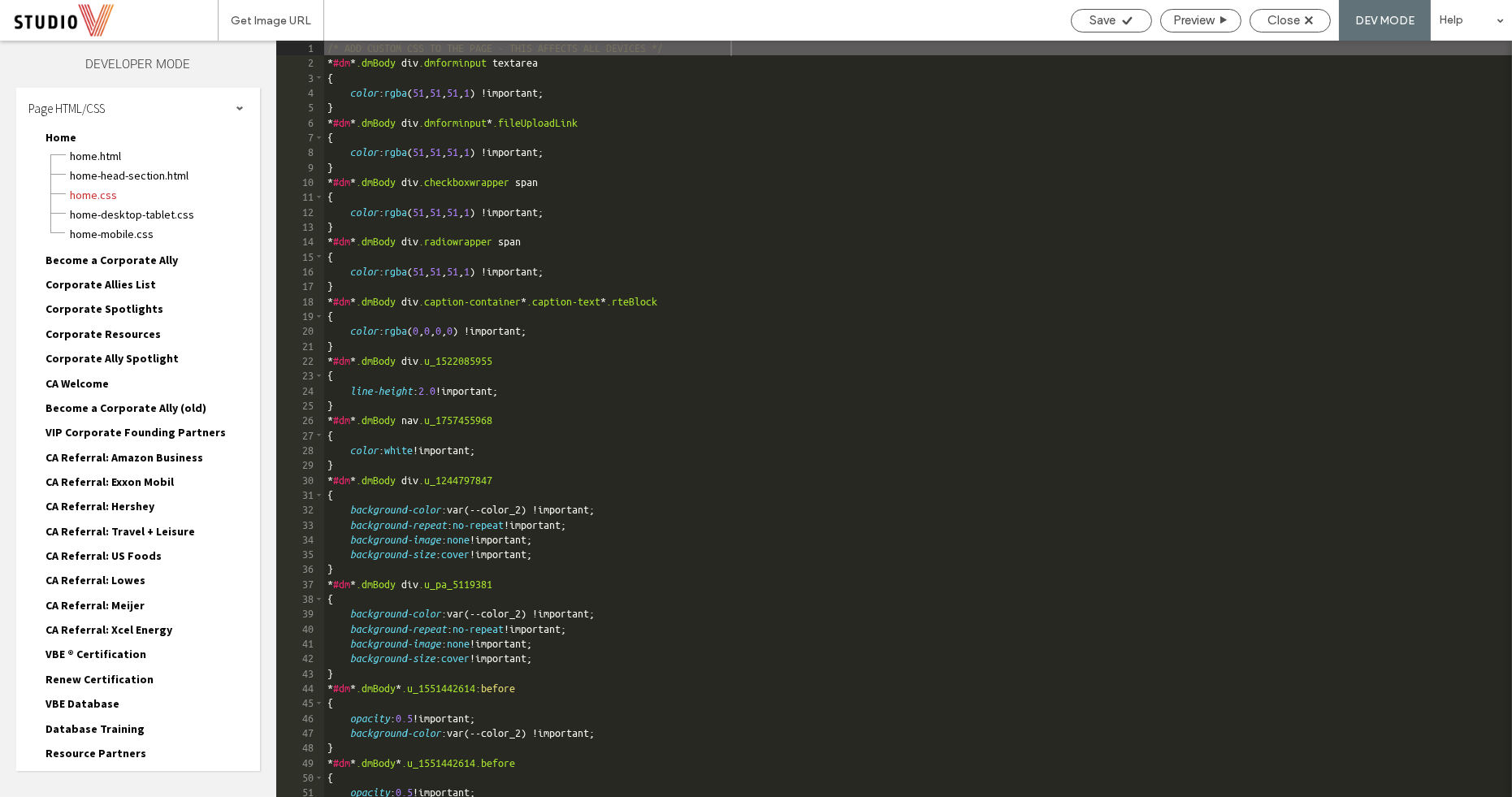
click at [90, 139] on div "Home Home.html Home-head-section.html Home.css Home-desktop-tablet.css Home-mob…" at bounding box center [146, 186] width 228 height 114
click at [94, 156] on span "Home.html" at bounding box center [164, 156] width 191 height 16
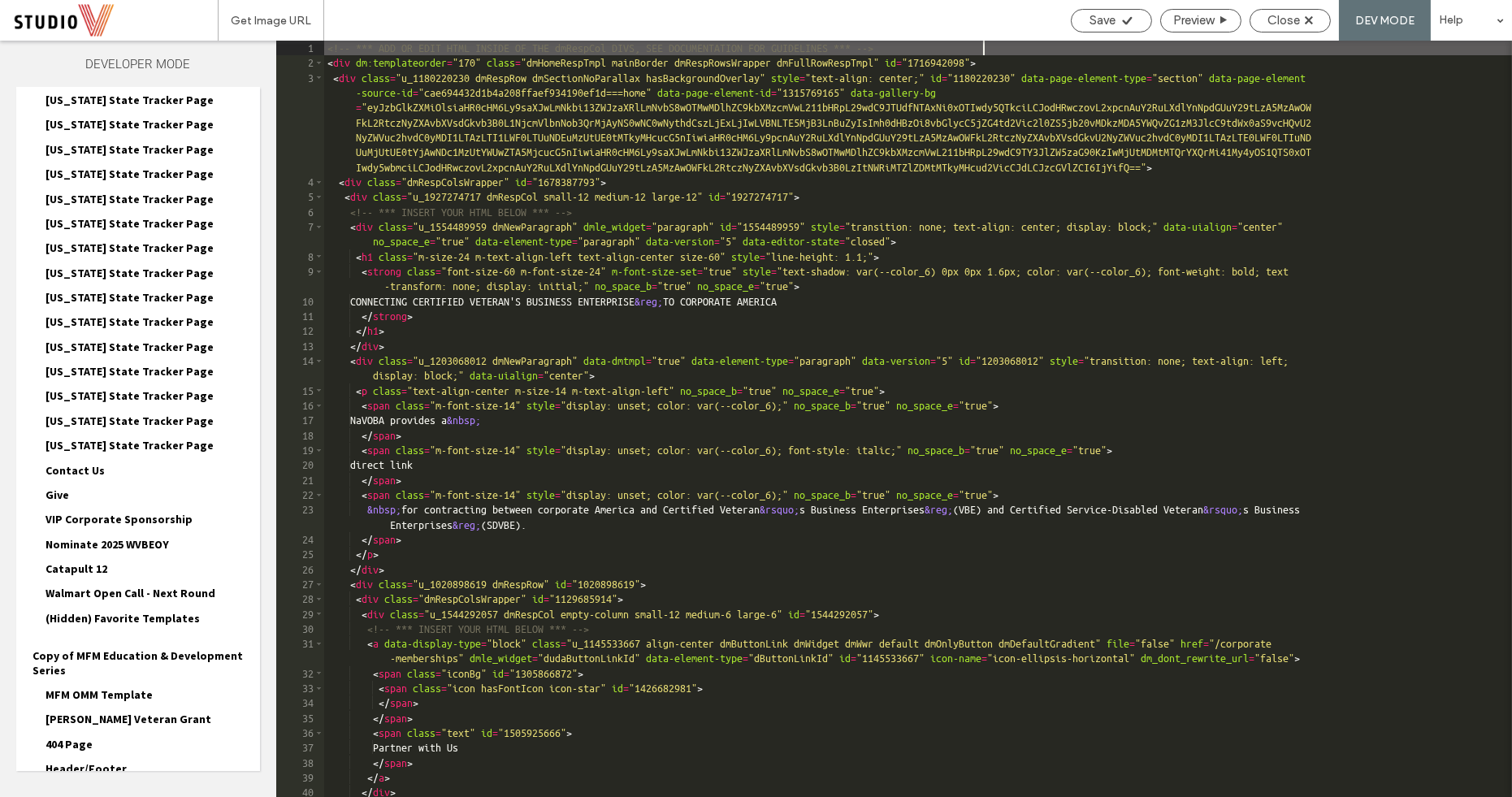
scroll to position [3250, 0]
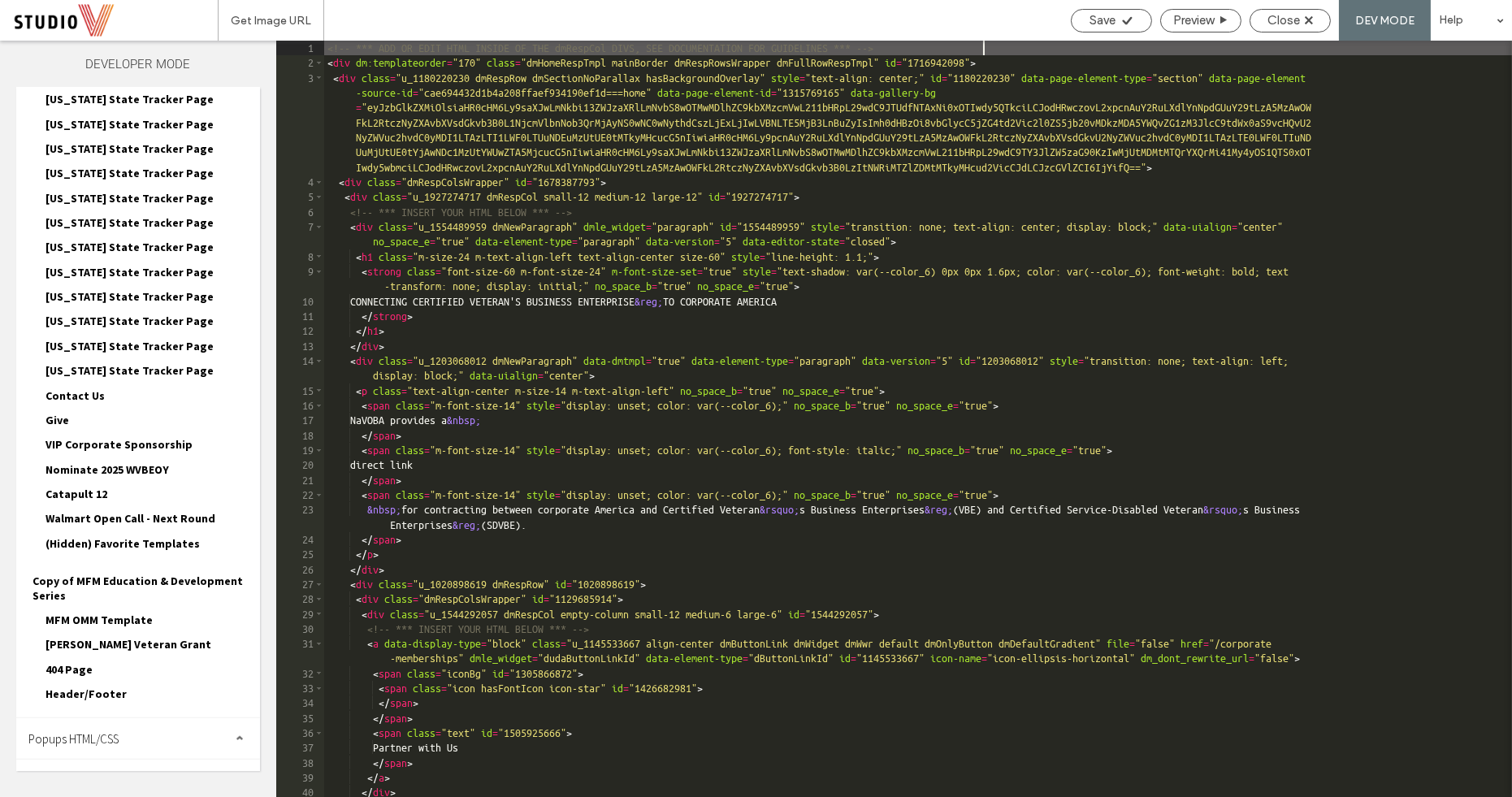
click at [236, 776] on span at bounding box center [240, 780] width 8 height 8
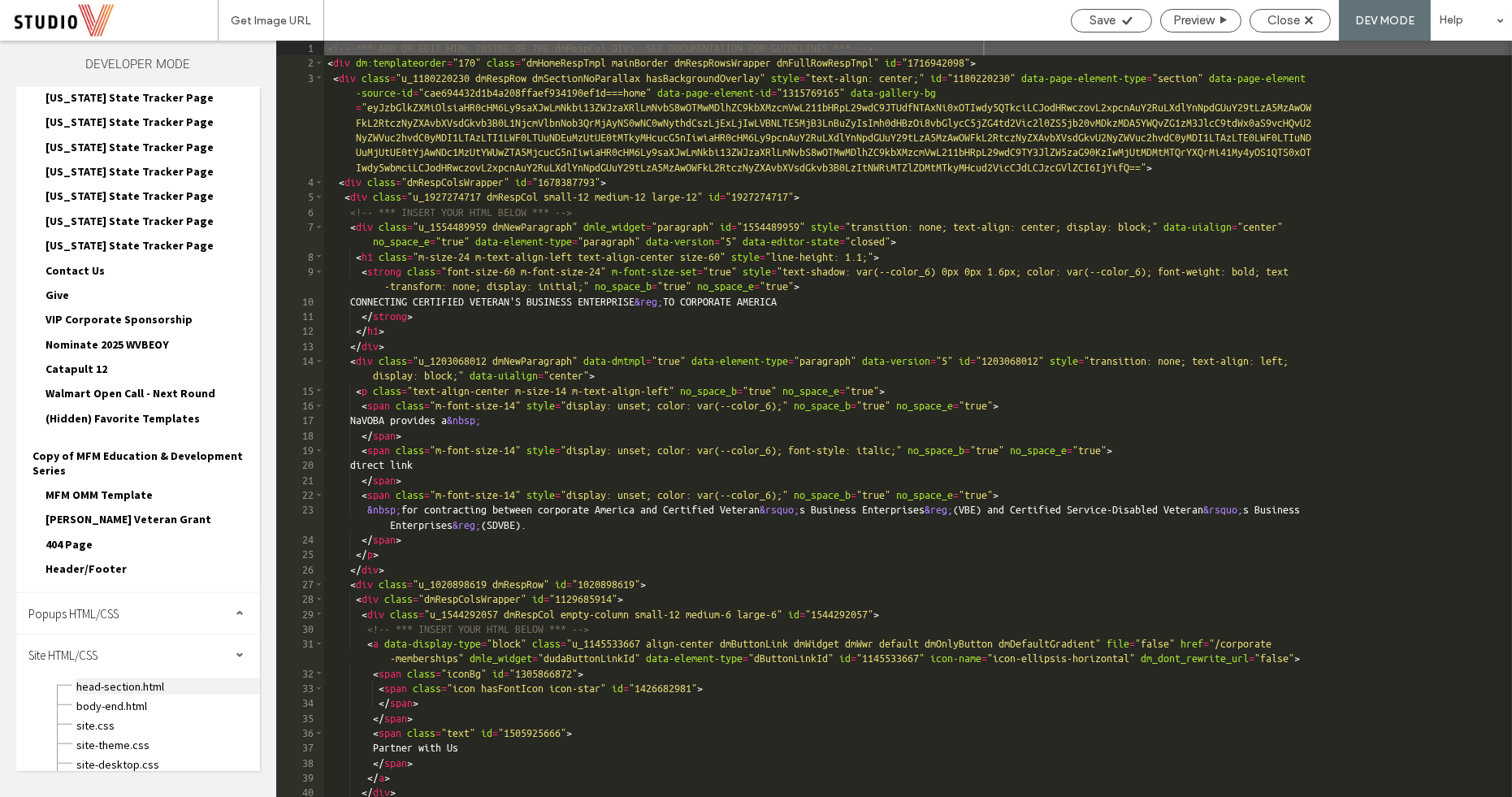
click at [144, 679] on span "head-section.html" at bounding box center [168, 687] width 185 height 16
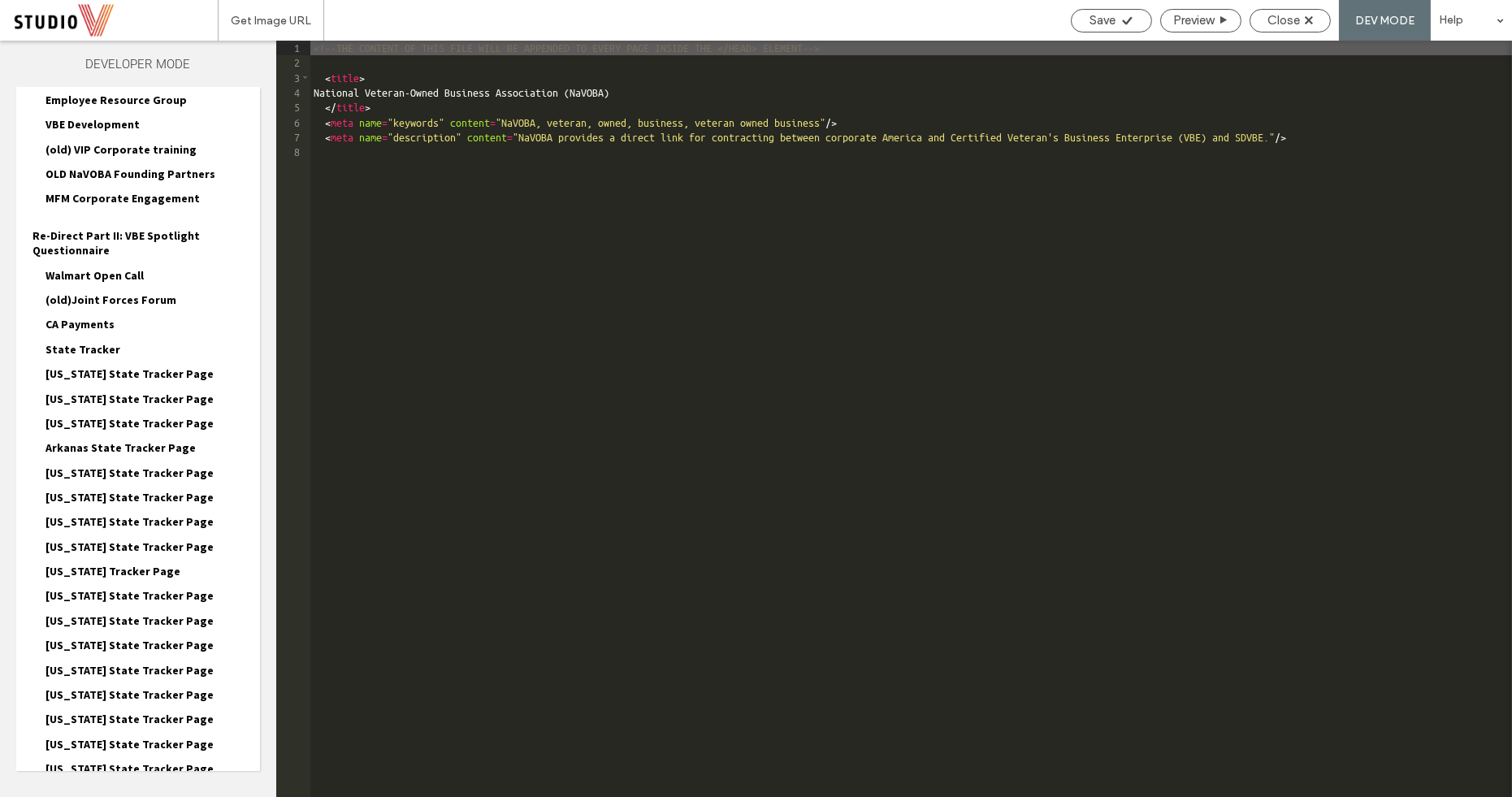
scroll to position [2014, 0]
click at [82, 341] on span "State Tracker" at bounding box center [83, 348] width 75 height 15
click at [98, 379] on span "State Tracker-head-section.html" at bounding box center [164, 387] width 191 height 16
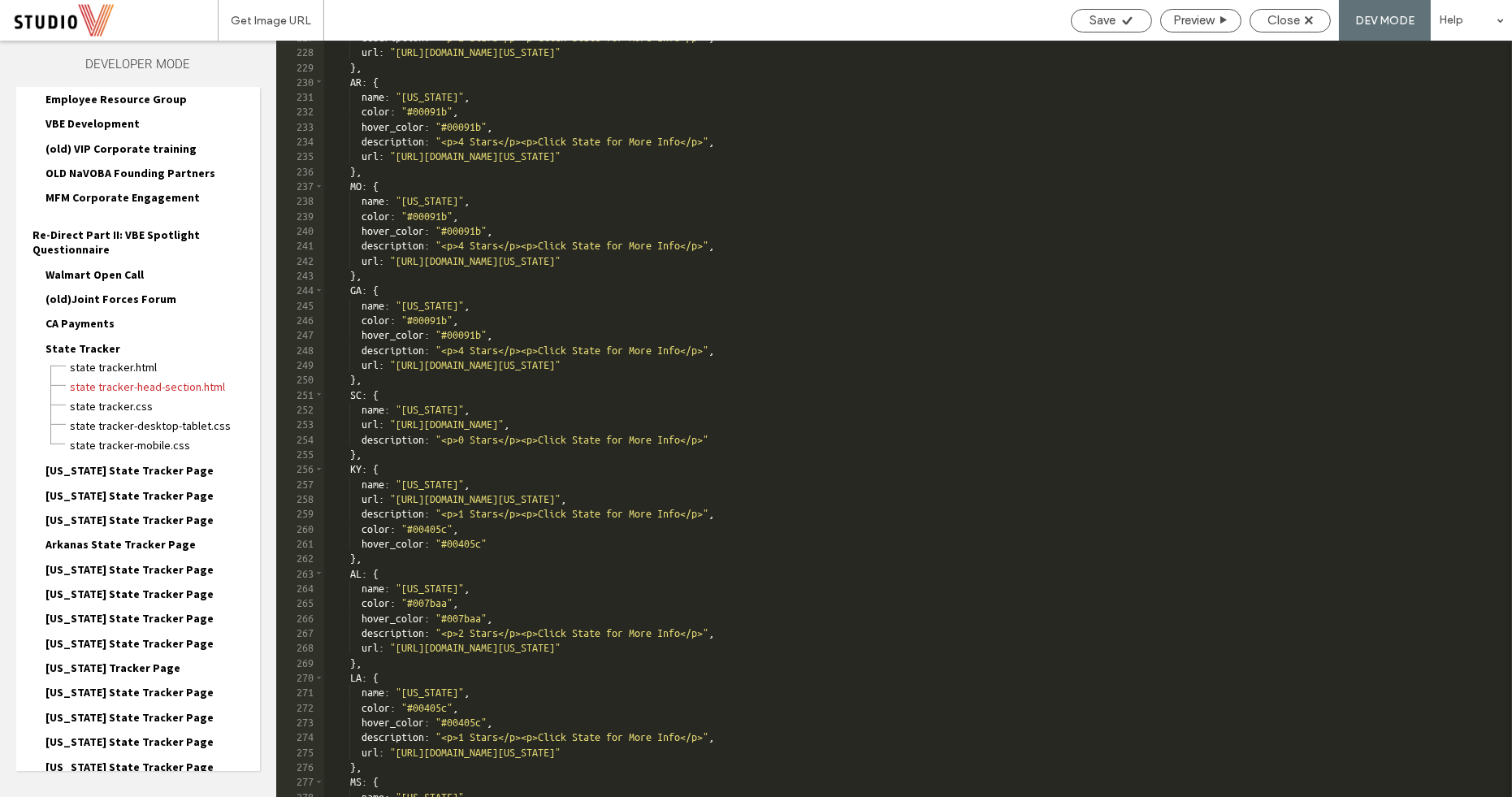
scroll to position [2570, 0]
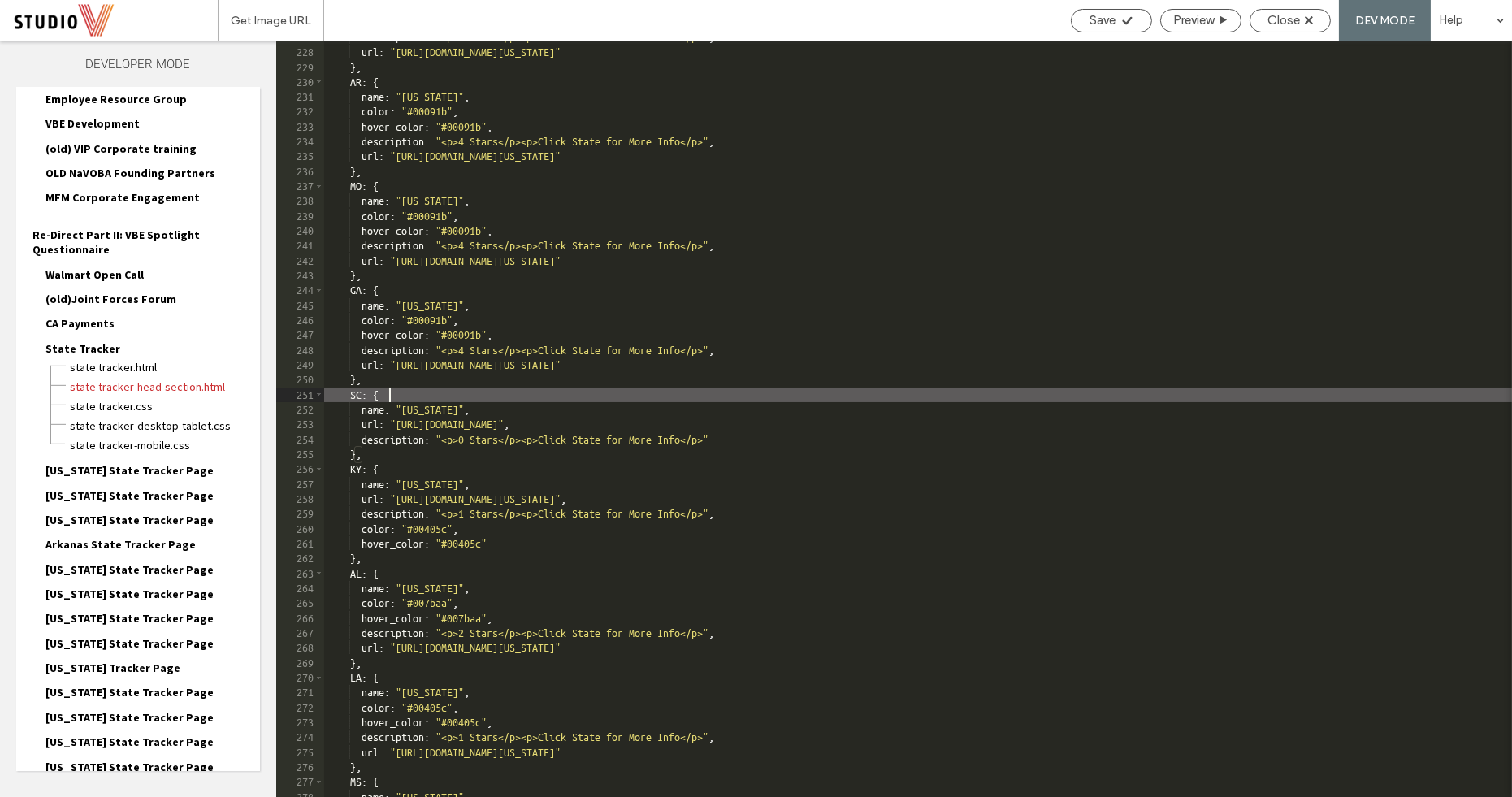
click at [521, 390] on div "description : "<p>2 Stars</p><p>Click State for More Info</p>" , url : "[URL][D…" at bounding box center [918, 423] width 1188 height 786
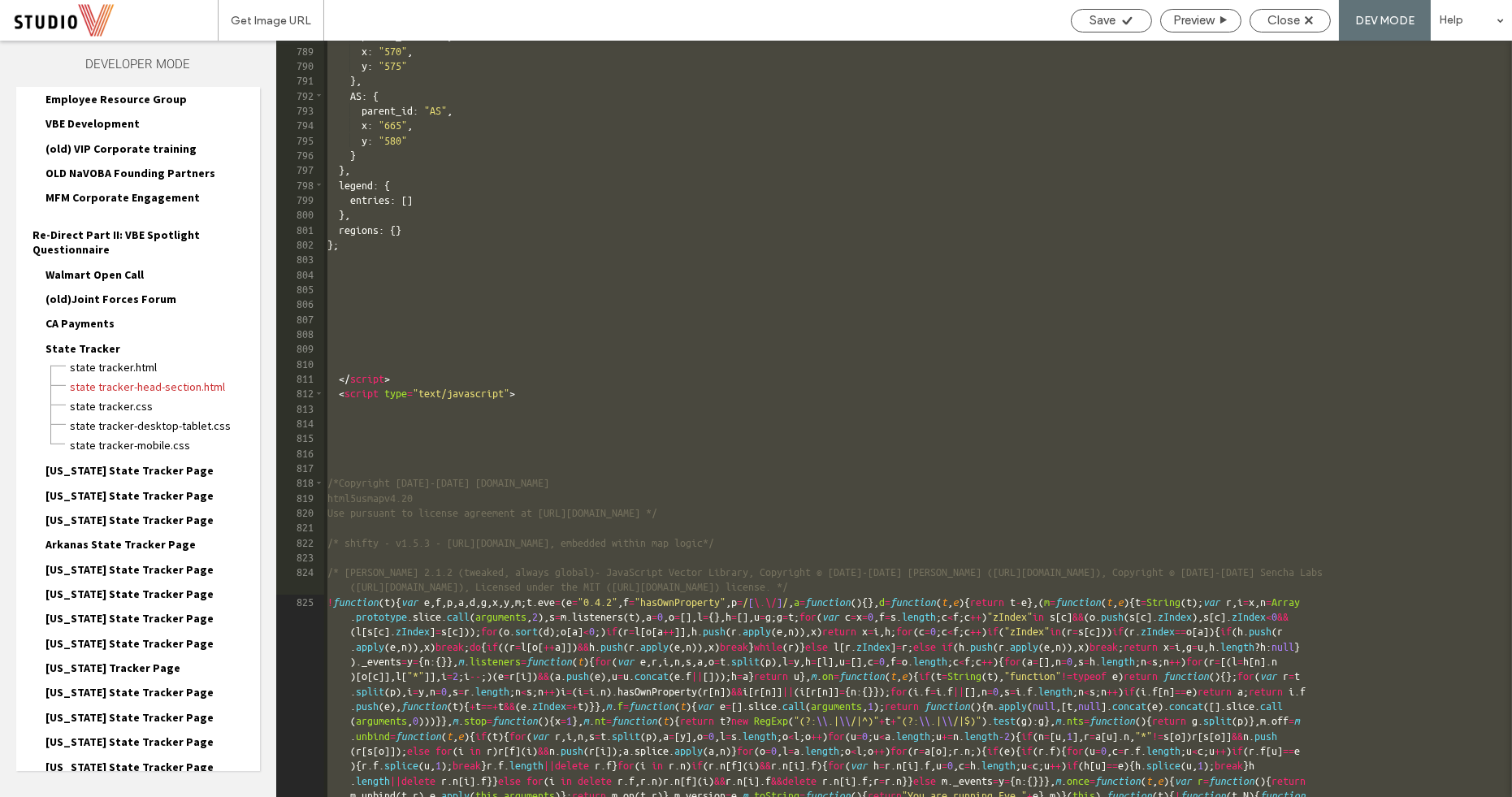
scroll to position [8754, 0]
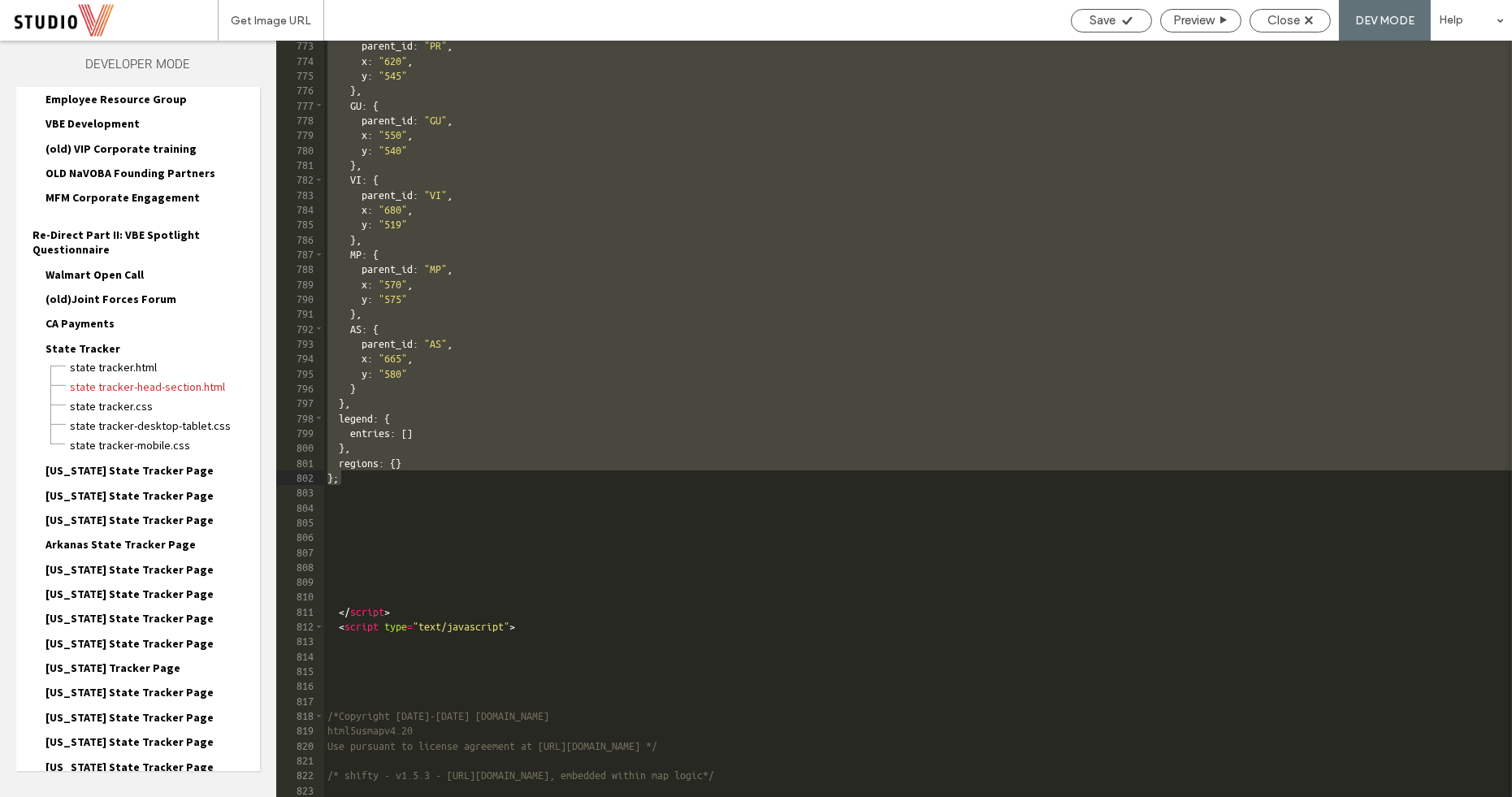
drag, startPoint x: 328, startPoint y: 256, endPoint x: 340, endPoint y: 482, distance: 226.3
click at [340, 482] on div "parent_id : "PR" , x : "620" , y : "545" } , GU : { parent_id : "GU" , x : "550…" at bounding box center [918, 439] width 1188 height 801
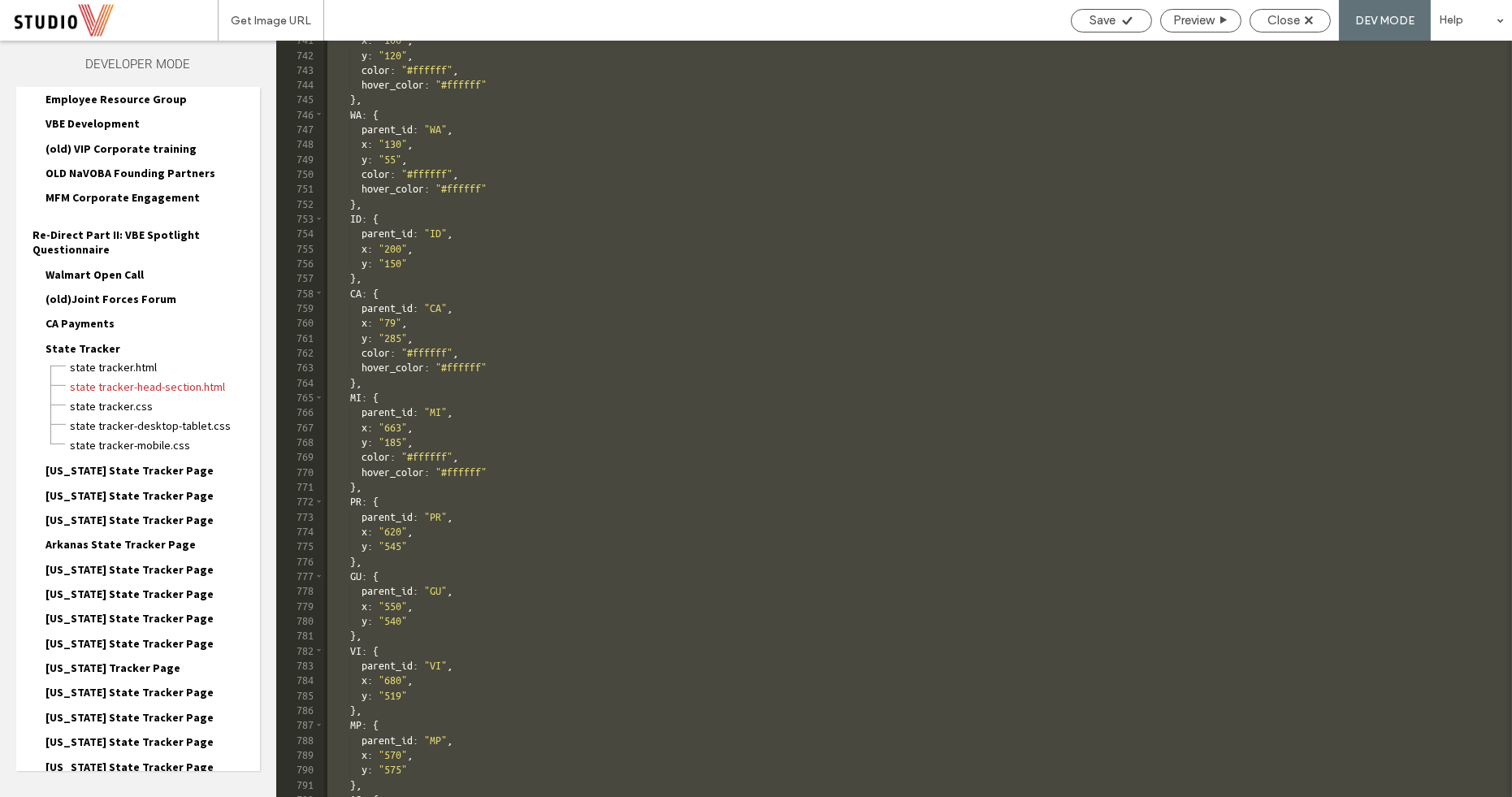
scroll to position [8305, 0]
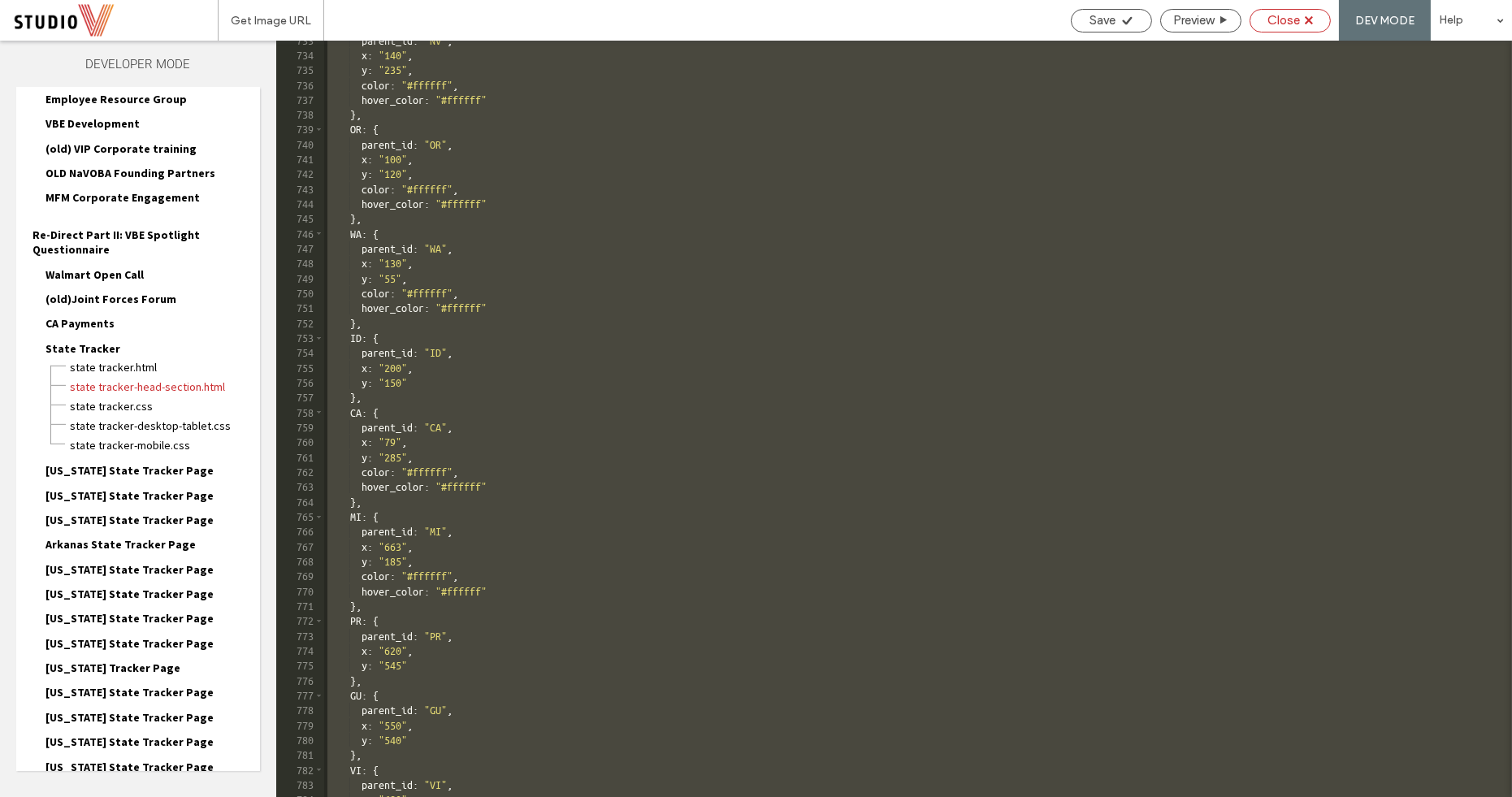
click at [1272, 27] on span "Close" at bounding box center [1283, 20] width 33 height 15
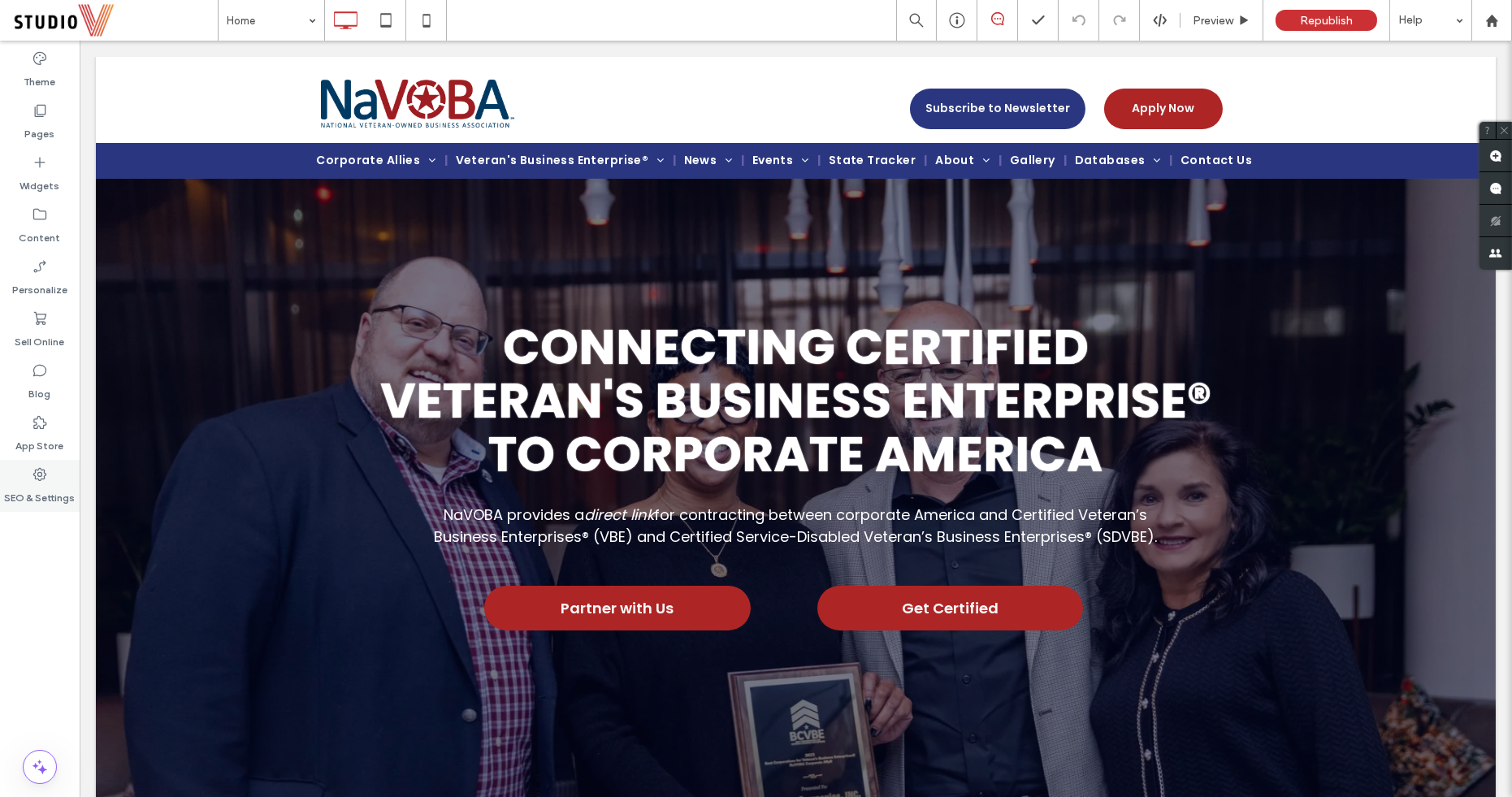
click at [50, 475] on div "SEO & Settings" at bounding box center [40, 486] width 80 height 52
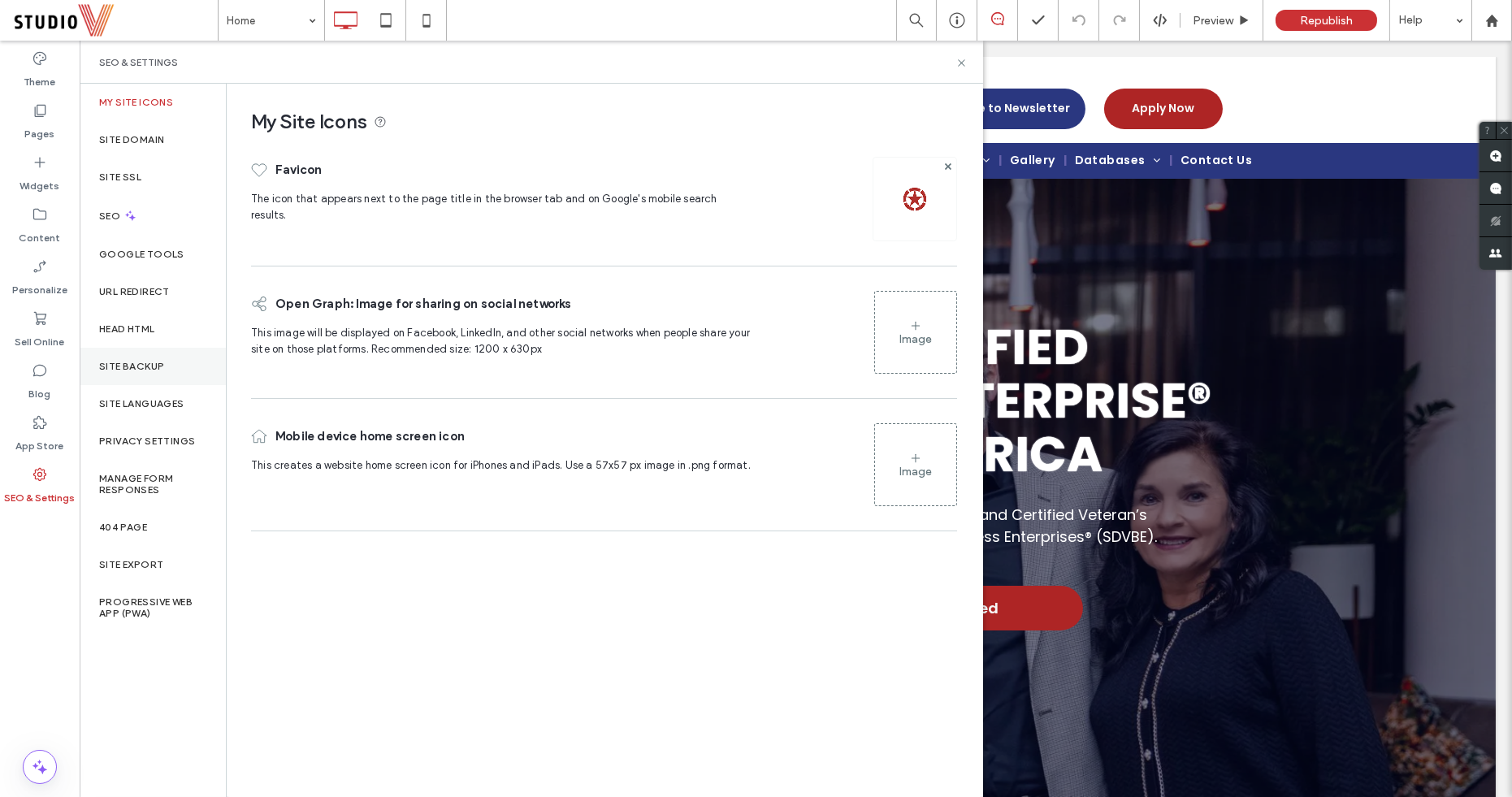
click at [145, 374] on div "Site Backup" at bounding box center [153, 366] width 146 height 37
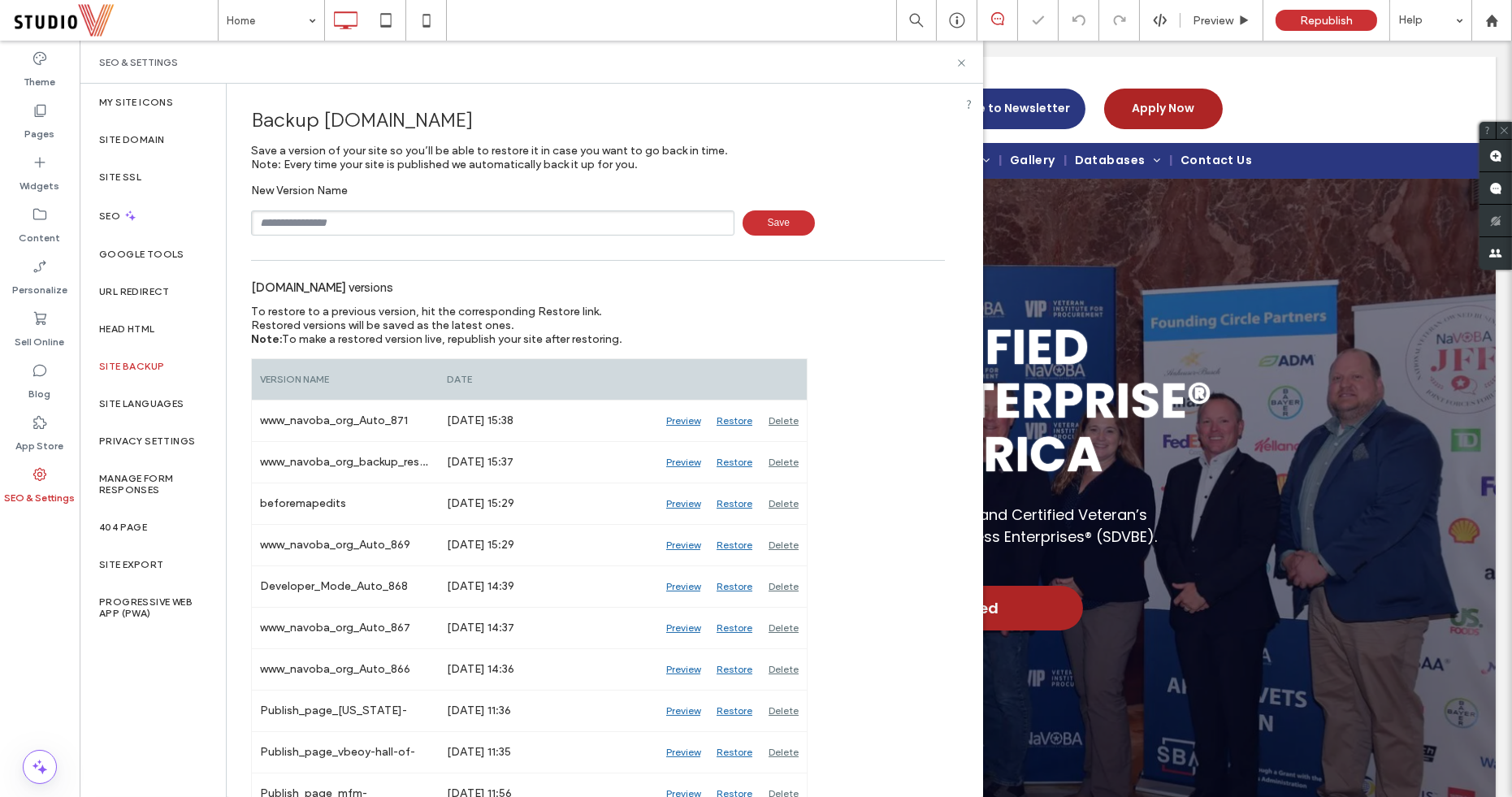
click at [292, 216] on input "text" at bounding box center [492, 223] width 483 height 25
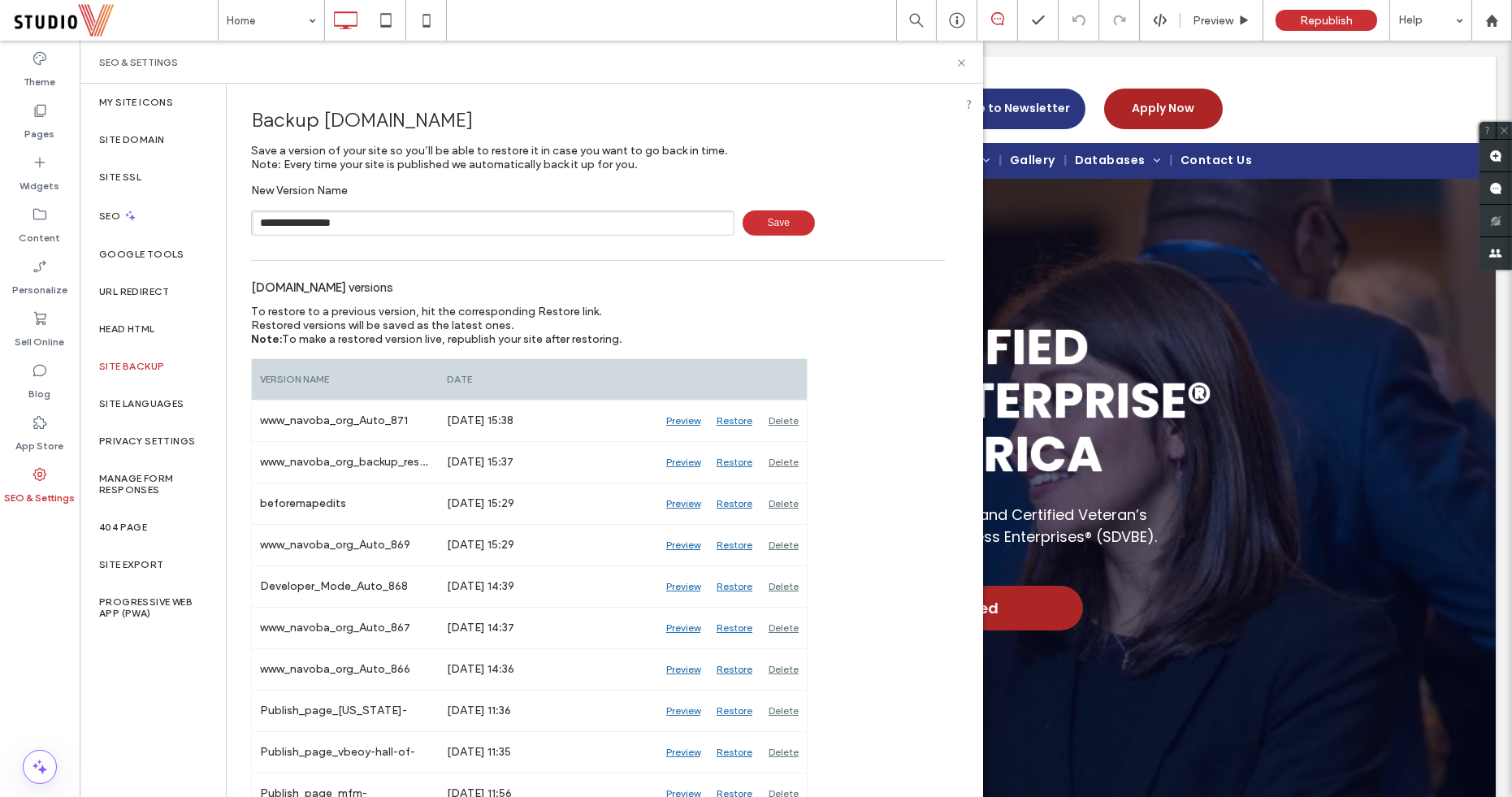
type input "**********"
click at [749, 226] on span "Save" at bounding box center [778, 223] width 72 height 25
click at [964, 63] on icon at bounding box center [961, 63] width 12 height 12
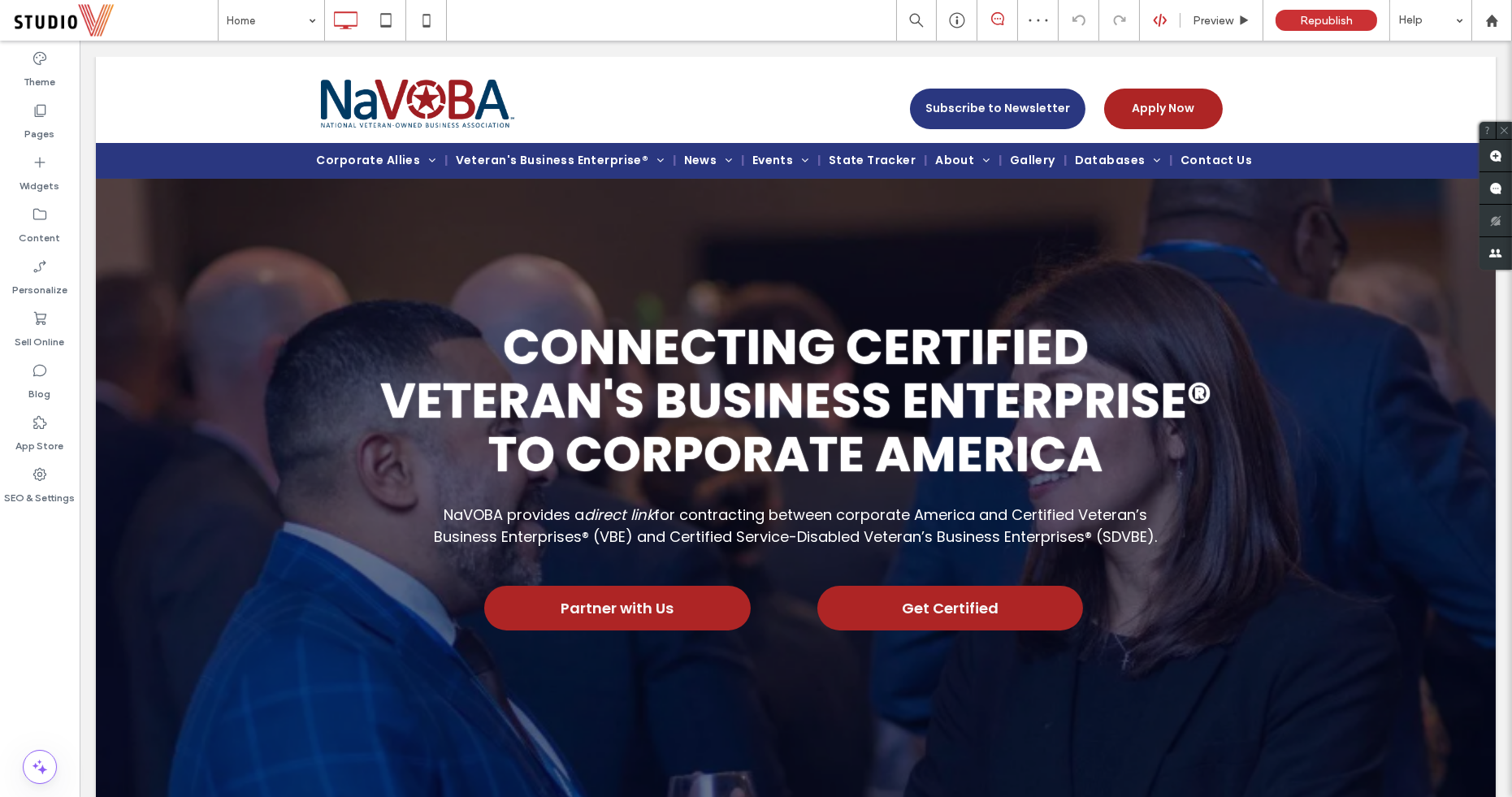
click at [1157, 25] on icon at bounding box center [1160, 20] width 15 height 15
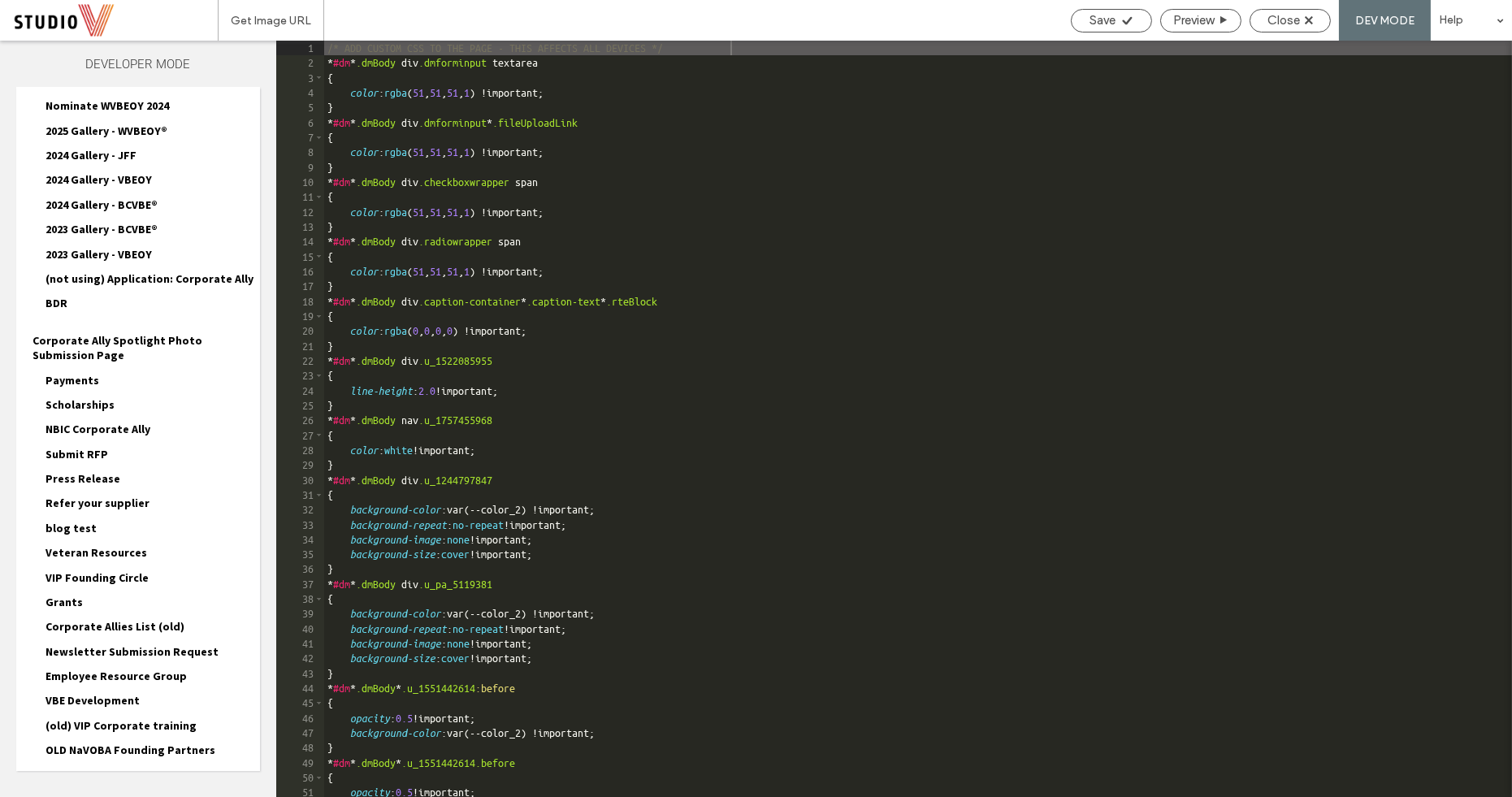
scroll to position [1912, 0]
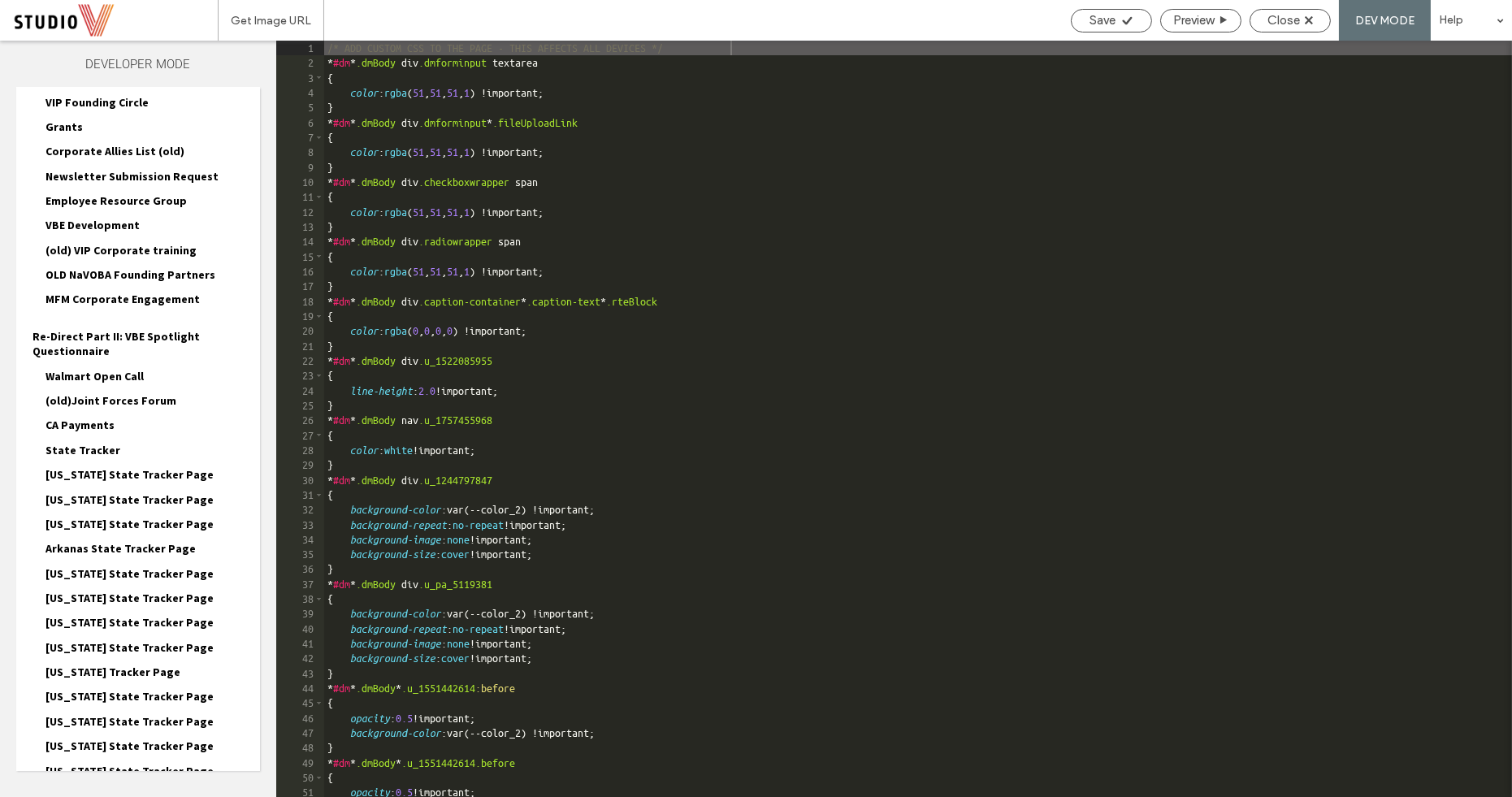
click at [91, 443] on span "State Tracker" at bounding box center [83, 450] width 75 height 15
click at [116, 480] on span "State Tracker-head-section.html" at bounding box center [164, 488] width 191 height 16
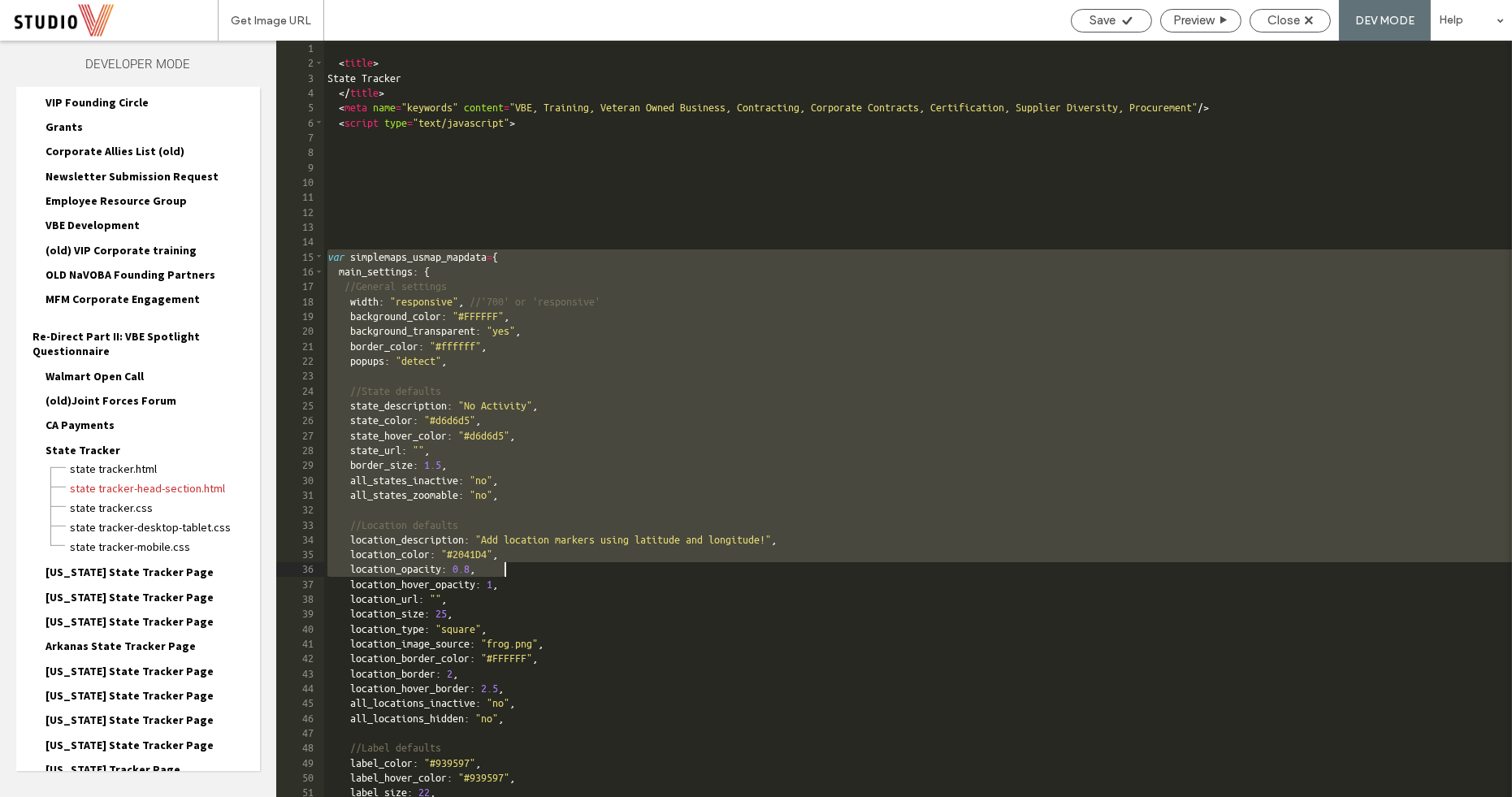
drag, startPoint x: 326, startPoint y: 254, endPoint x: 555, endPoint y: 573, distance: 392.7
click at [0, 796] on html ".wqwq-1{fill:#231f20;} .cls-1q, .cls-2q { fill-rule: evenodd; } .cls-2q { fill:…" at bounding box center [756, 398] width 1512 height 797
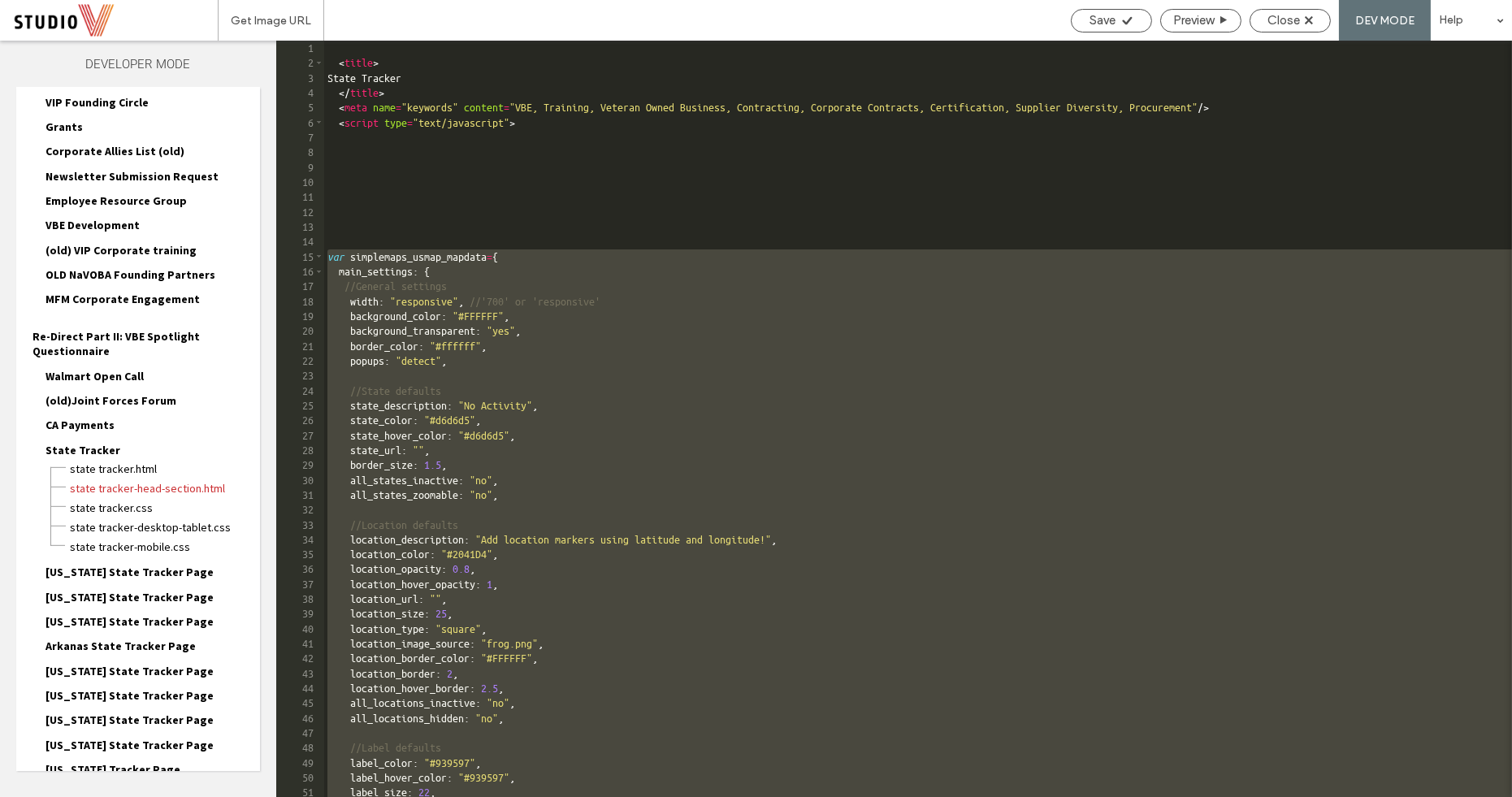
click at [330, 261] on div "< title > State Tracker </ title > < meta name = "keywords" content = "VBE, Tra…" at bounding box center [918, 434] width 1188 height 786
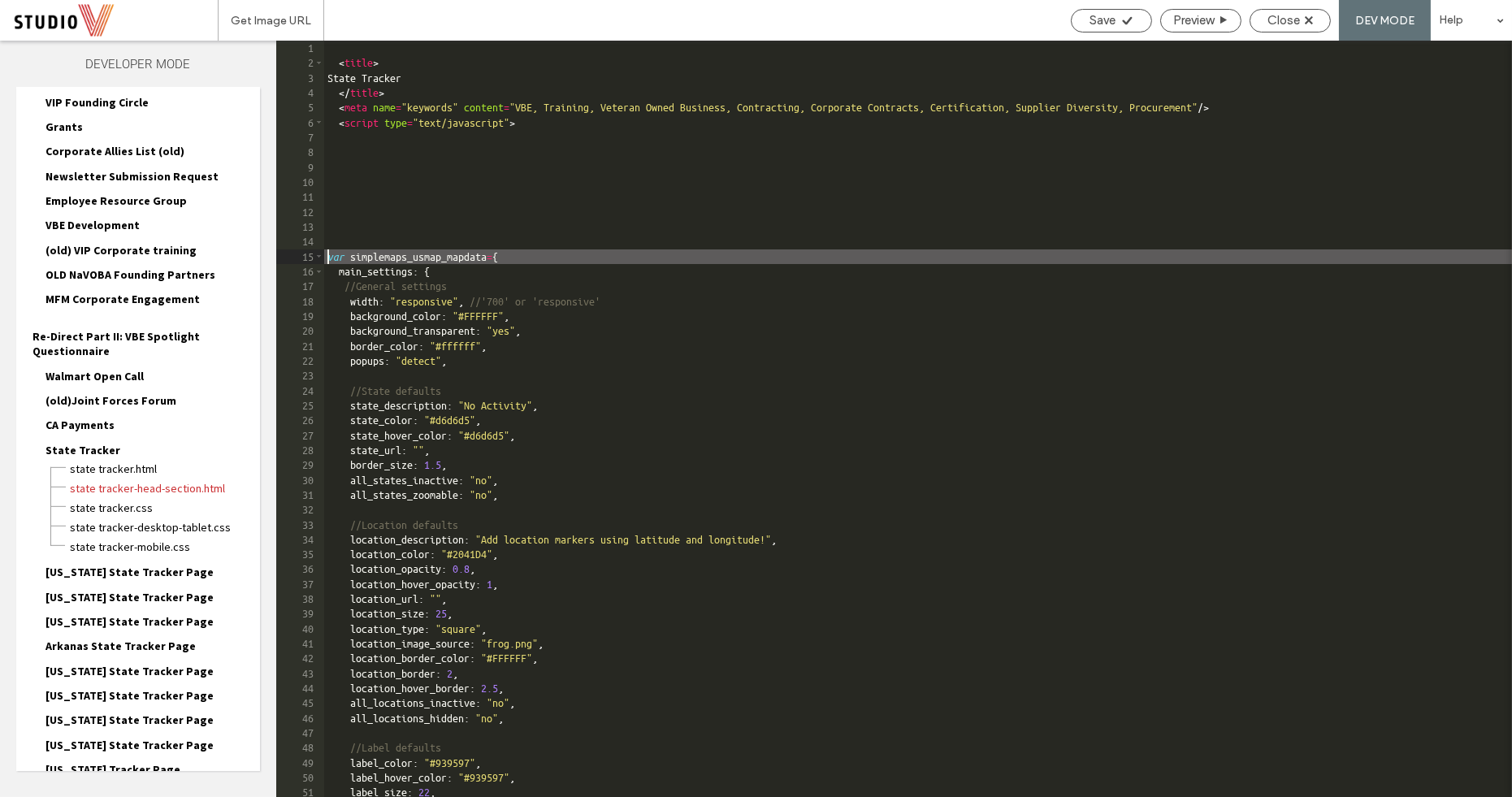
click at [330, 261] on div "< title > State Tracker </ title > < meta name = "keywords" content = "VBE, Tra…" at bounding box center [918, 434] width 1188 height 786
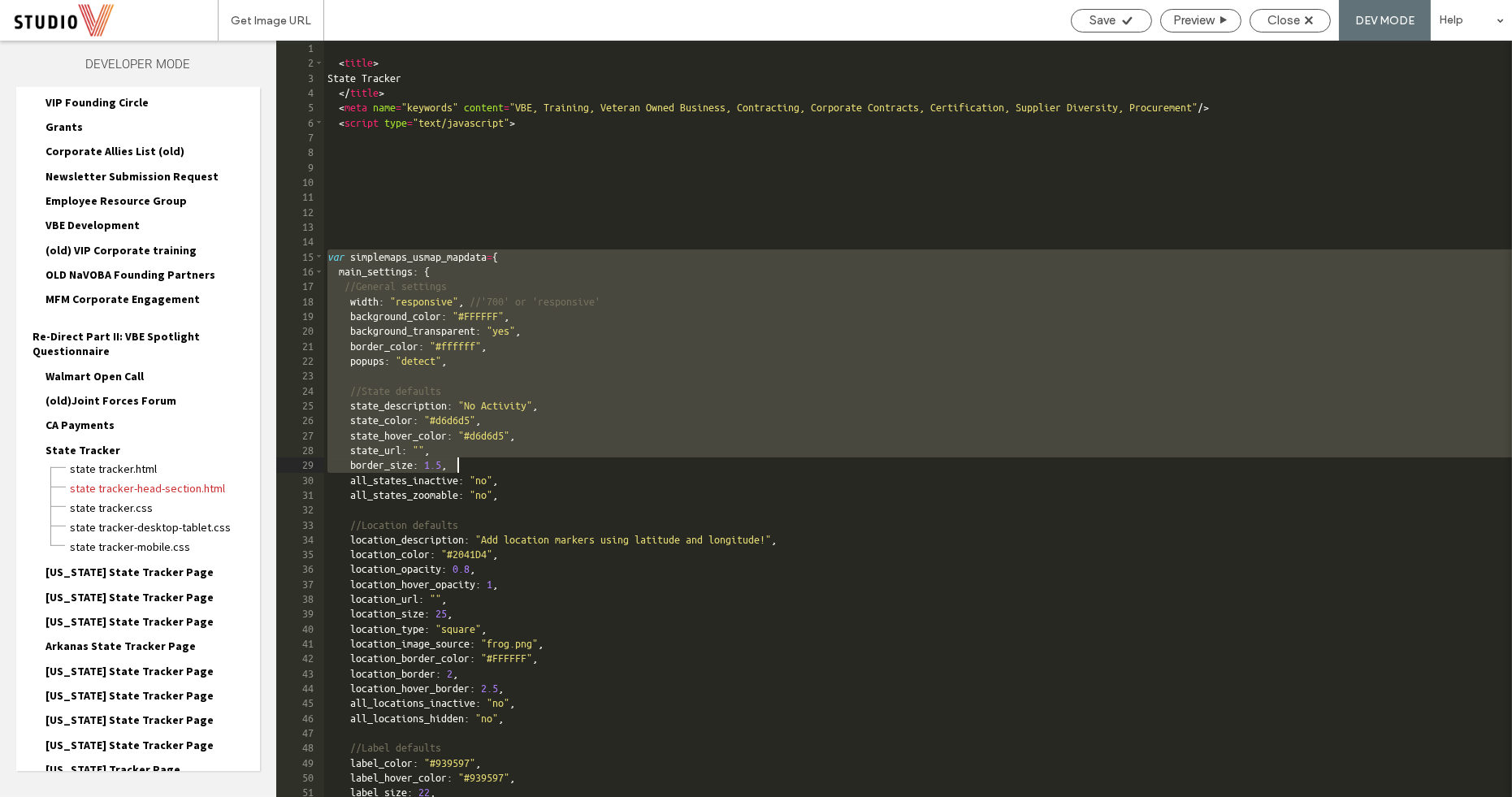
drag, startPoint x: 330, startPoint y: 259, endPoint x: 457, endPoint y: 472, distance: 248.0
click at [39, 796] on html ".wqwq-1{fill:#231f20;} .cls-1q, .cls-2q { fill-rule: evenodd; } .cls-2q { fill:…" at bounding box center [756, 398] width 1512 height 797
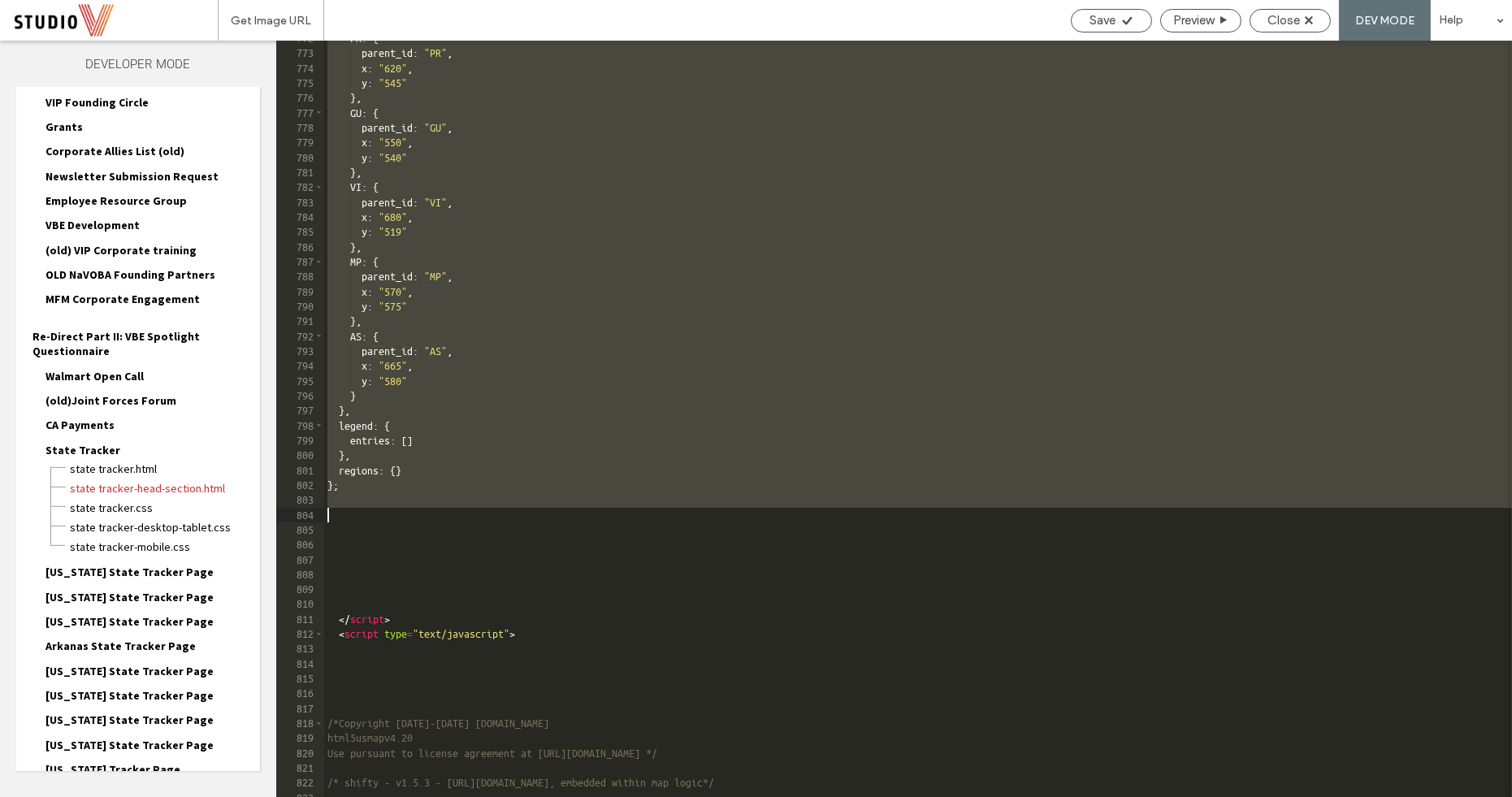
scroll to position [8859, 0]
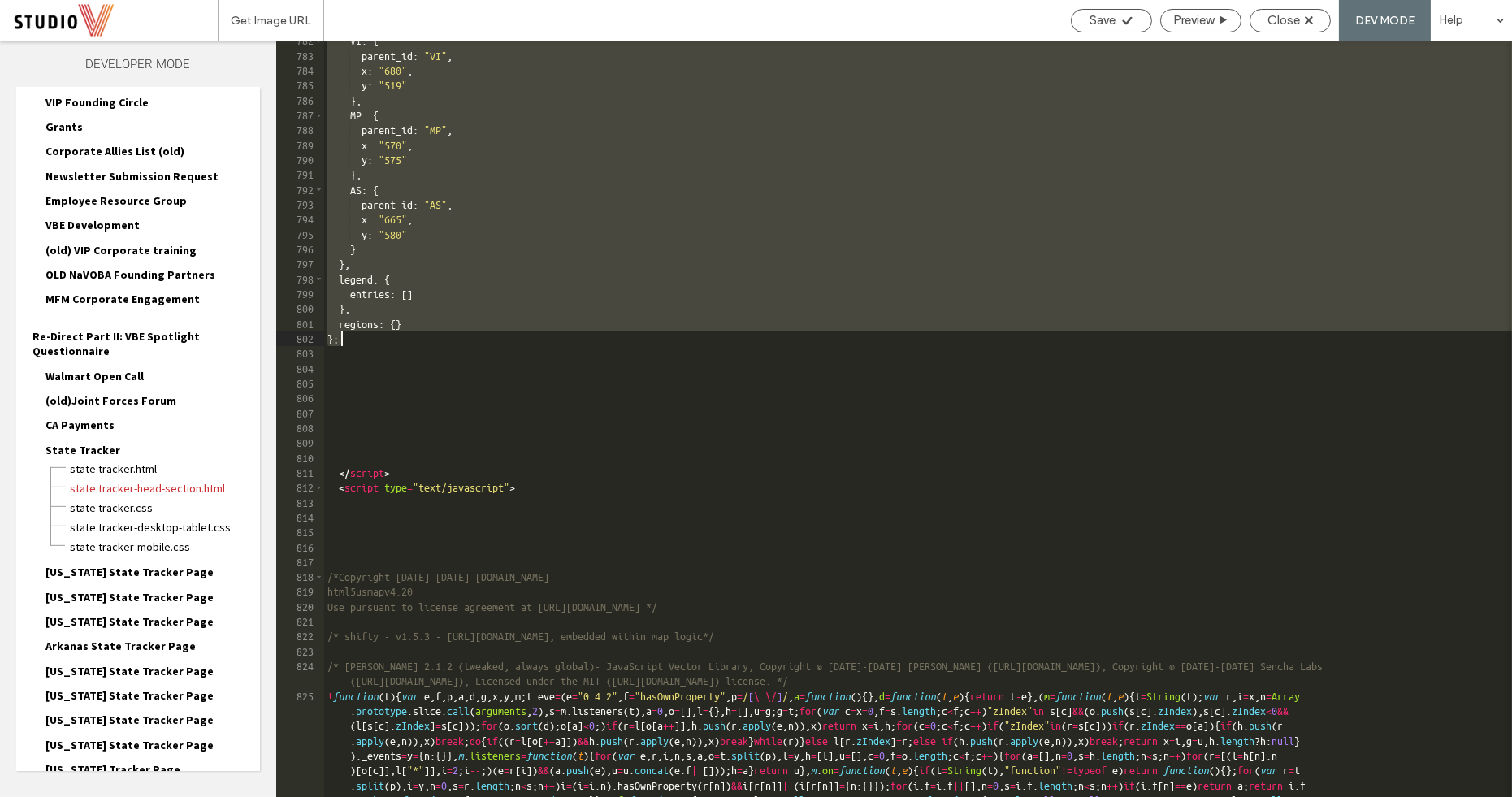
drag, startPoint x: 327, startPoint y: 211, endPoint x: 341, endPoint y: 344, distance: 133.7
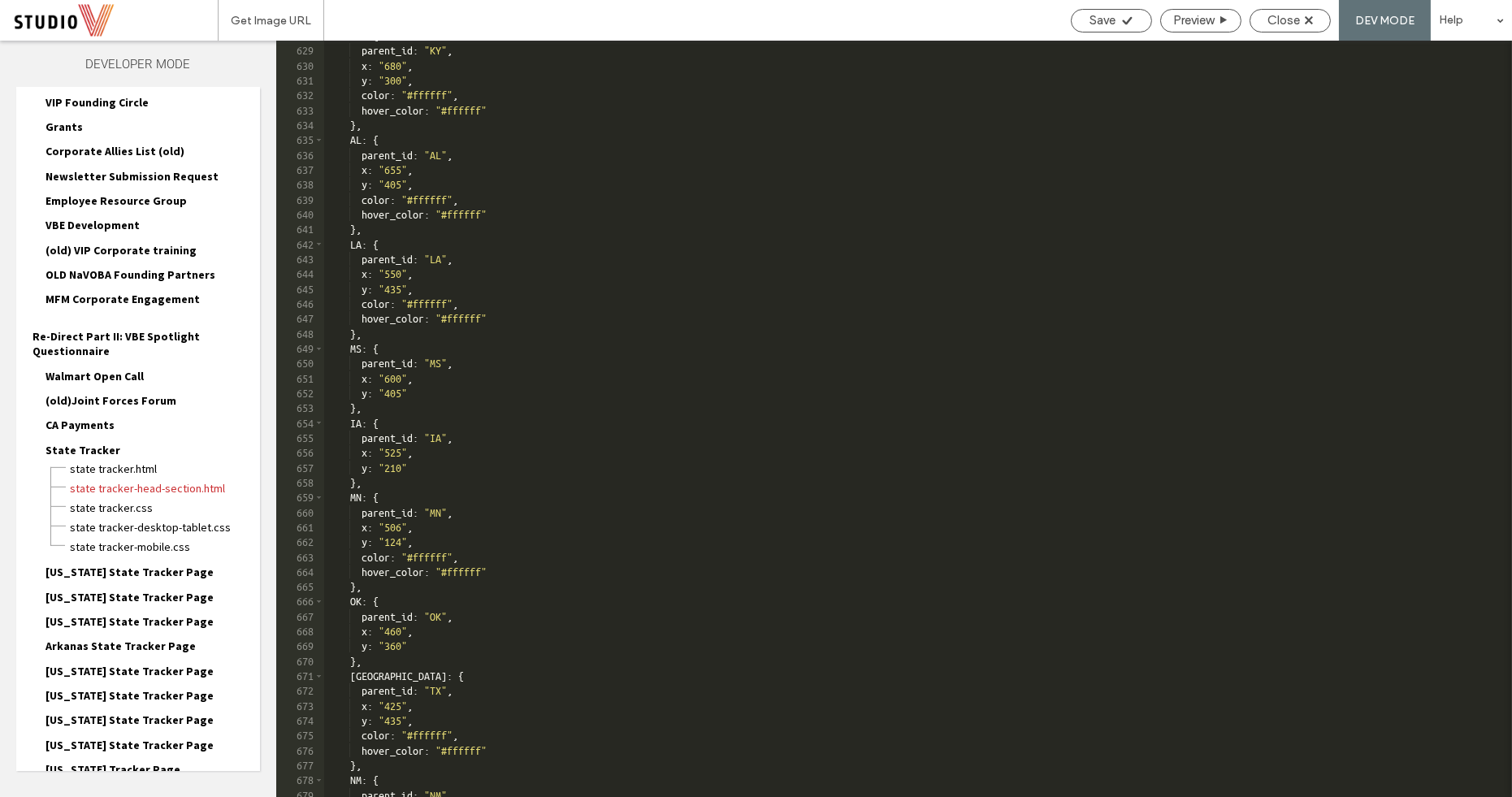
scroll to position [7105, 0]
click at [1107, 15] on span "Save" at bounding box center [1103, 20] width 26 height 15
click at [1112, 20] on span "Save" at bounding box center [1103, 20] width 26 height 15
click at [1285, 19] on span "Close" at bounding box center [1283, 20] width 33 height 15
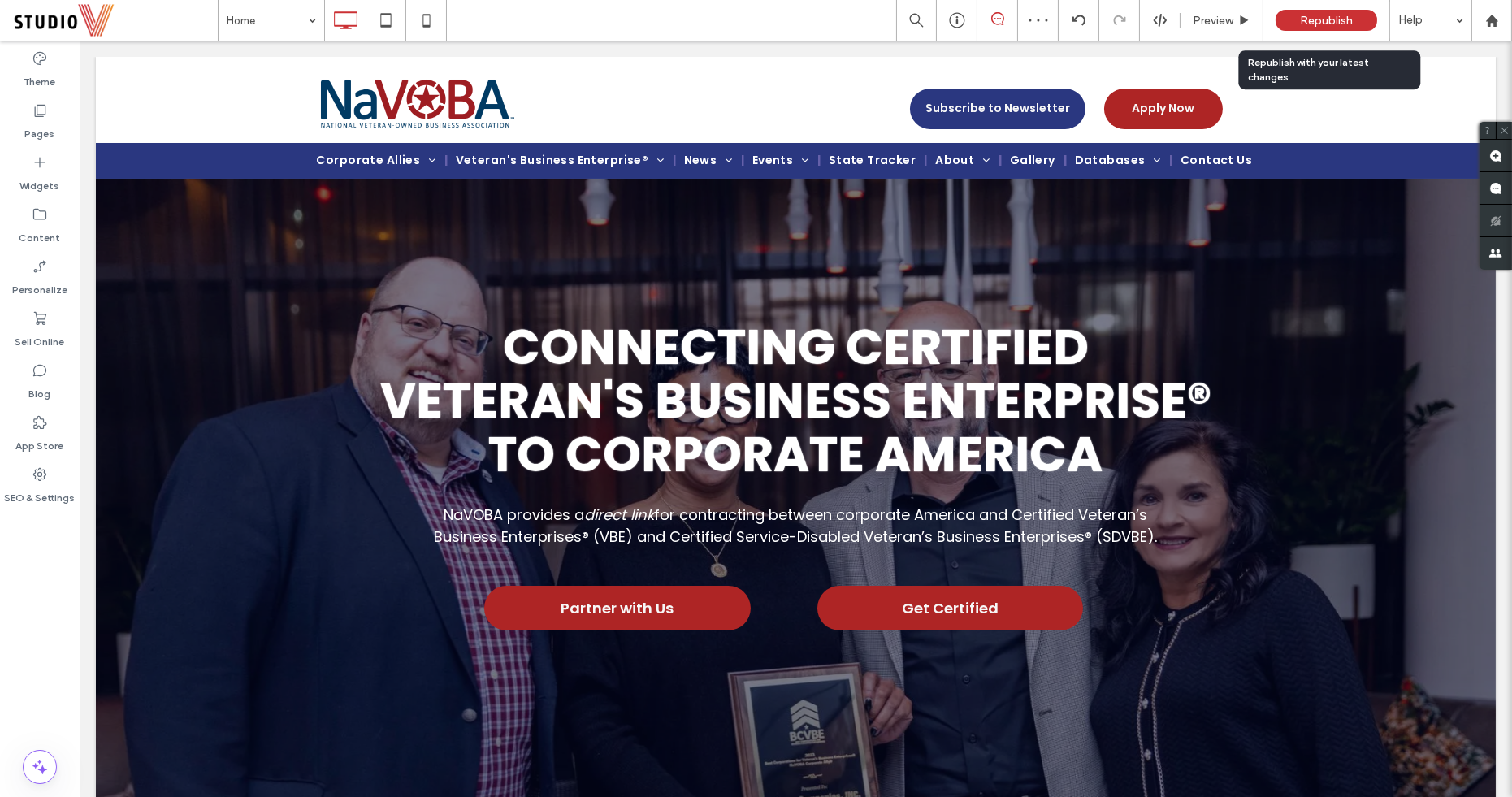
click at [1287, 25] on div "Republish" at bounding box center [1326, 20] width 102 height 21
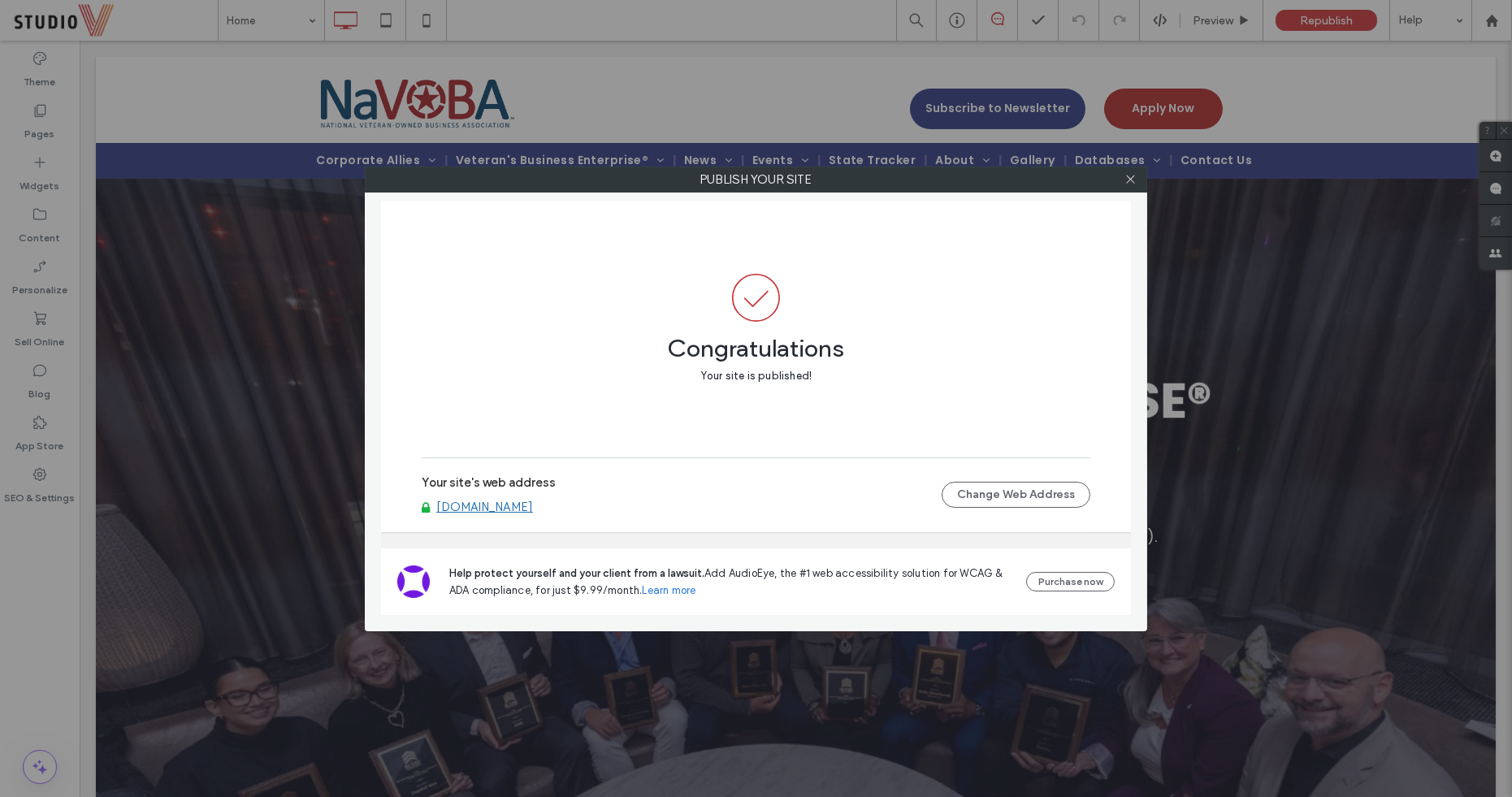
click at [477, 507] on link "[DOMAIN_NAME]" at bounding box center [484, 507] width 97 height 15
